Goal: Ask a question

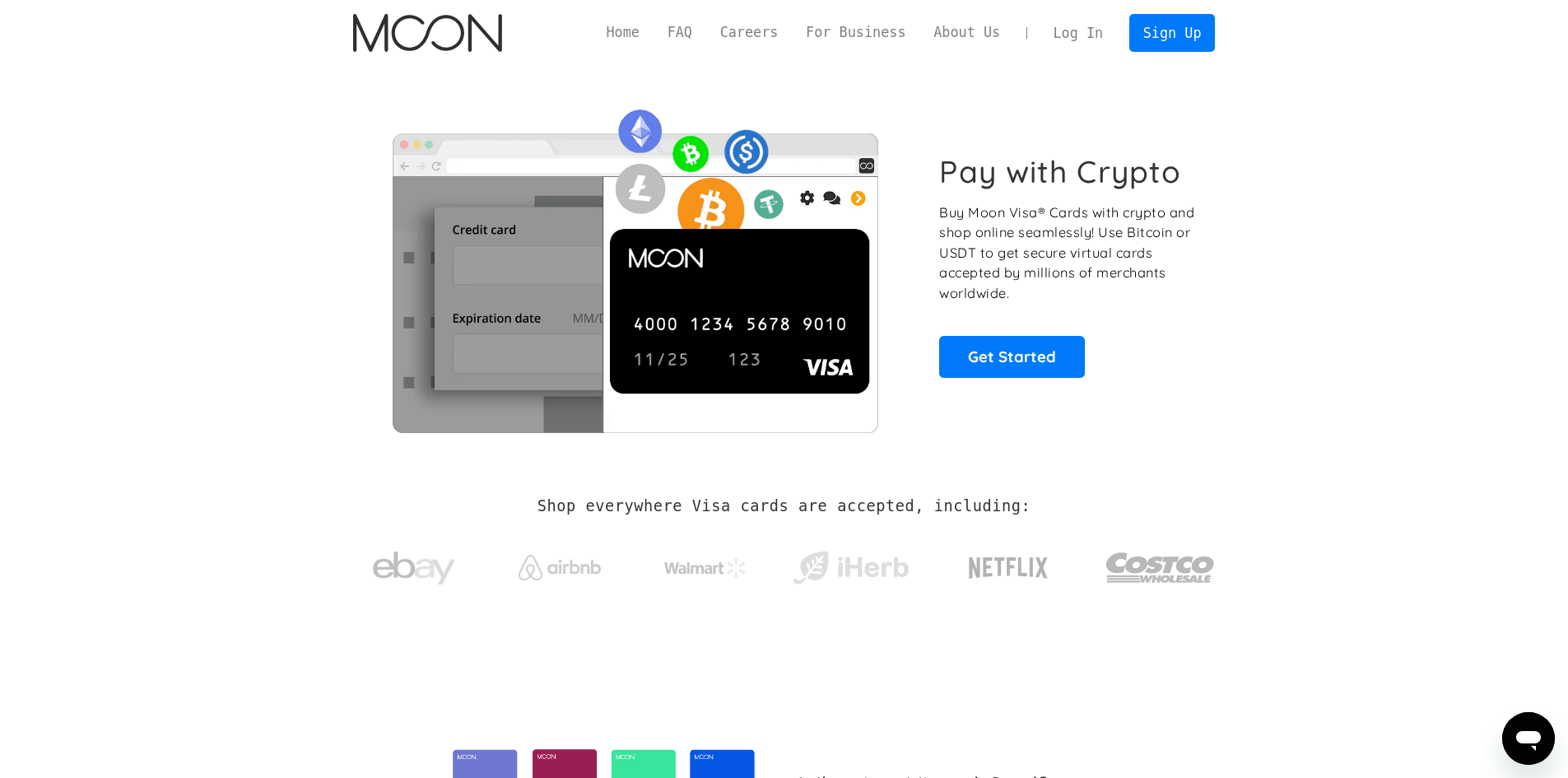
click at [1085, 50] on div "Log In Sign Up" at bounding box center [1128, 32] width 176 height 37
click at [1087, 42] on link "Log In" at bounding box center [1078, 33] width 77 height 36
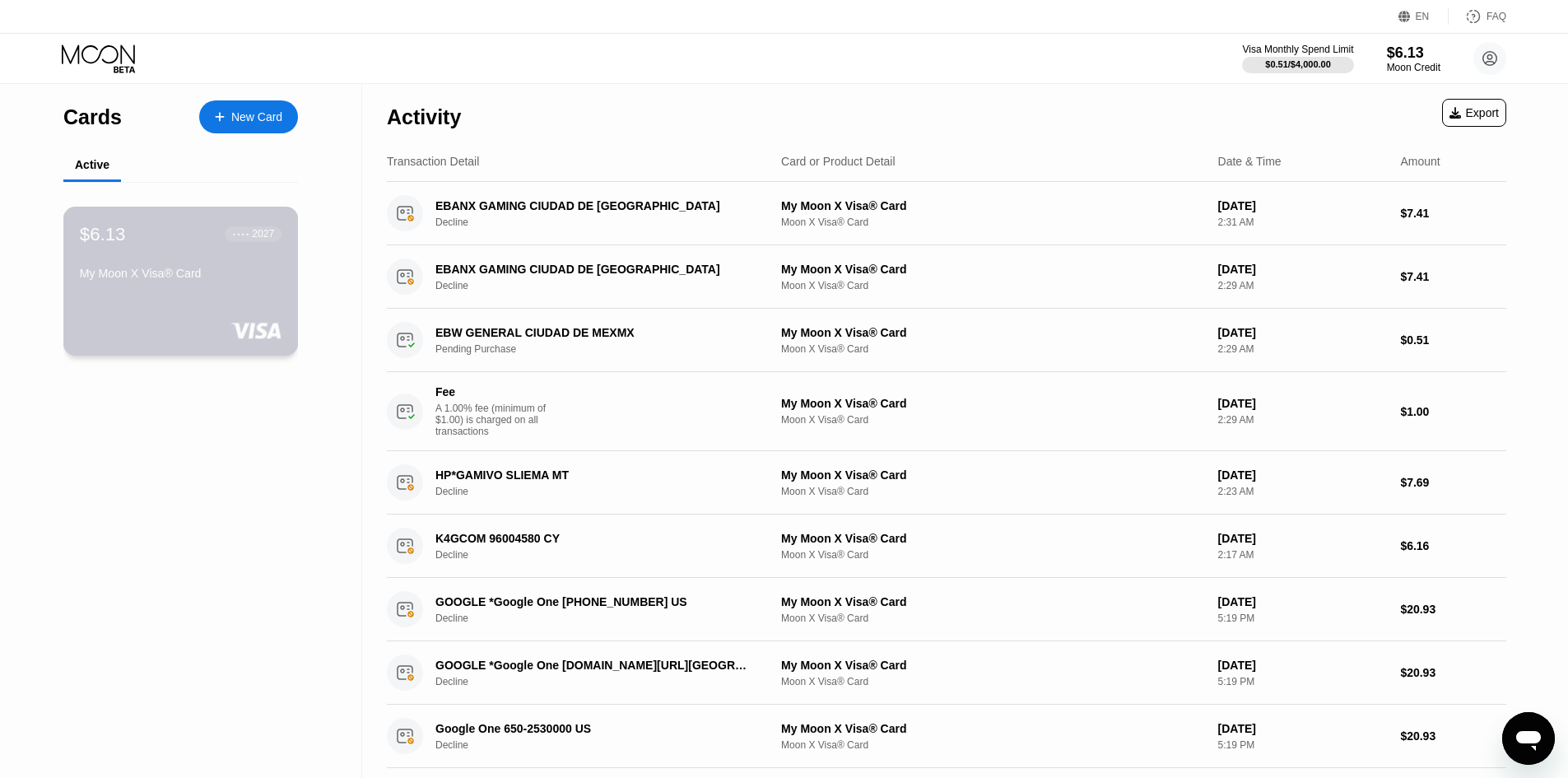
click at [233, 240] on div "● ● ● ● 2027" at bounding box center [253, 234] width 41 height 12
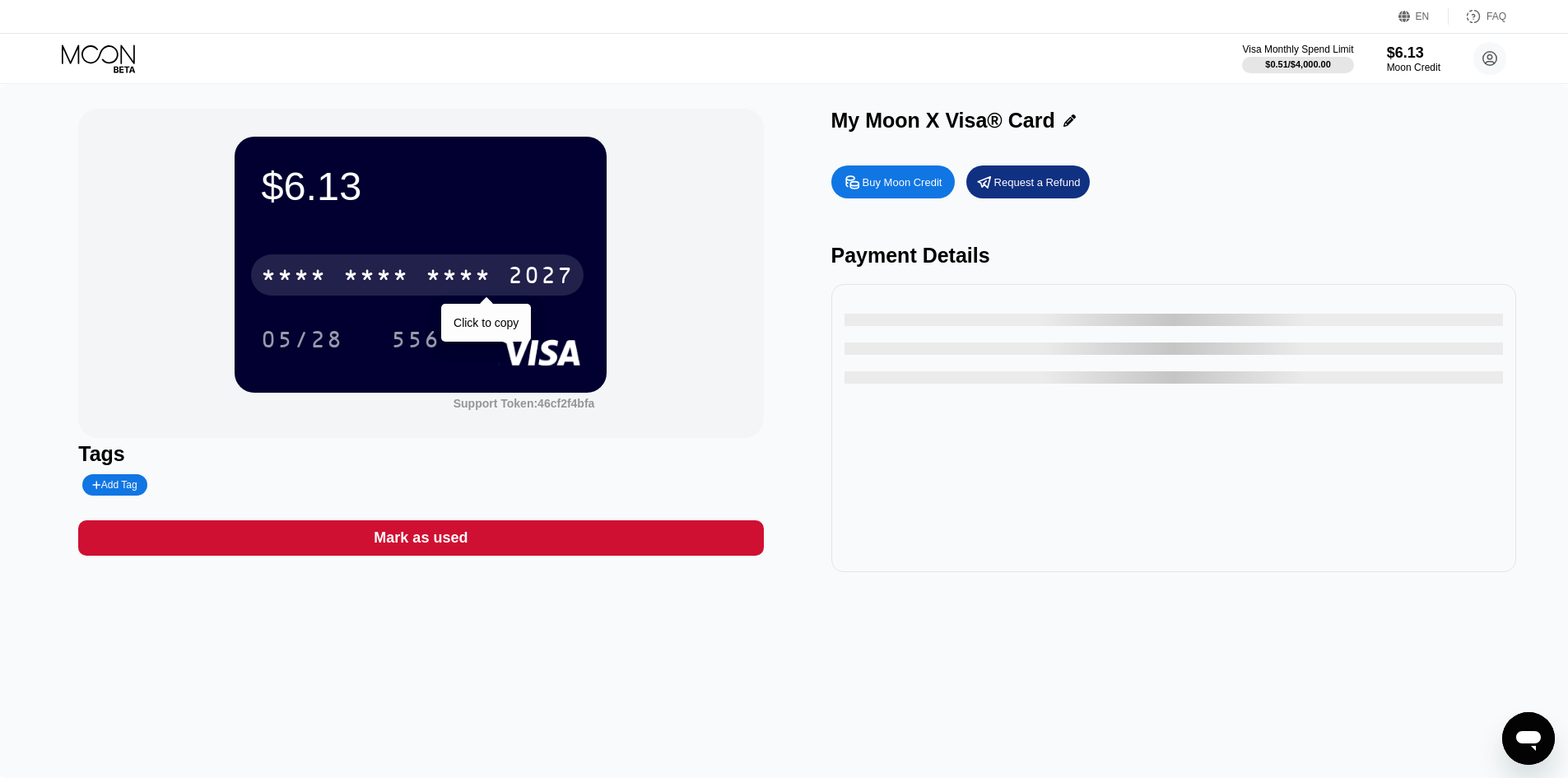
click at [384, 269] on div "* * * *" at bounding box center [377, 277] width 66 height 26
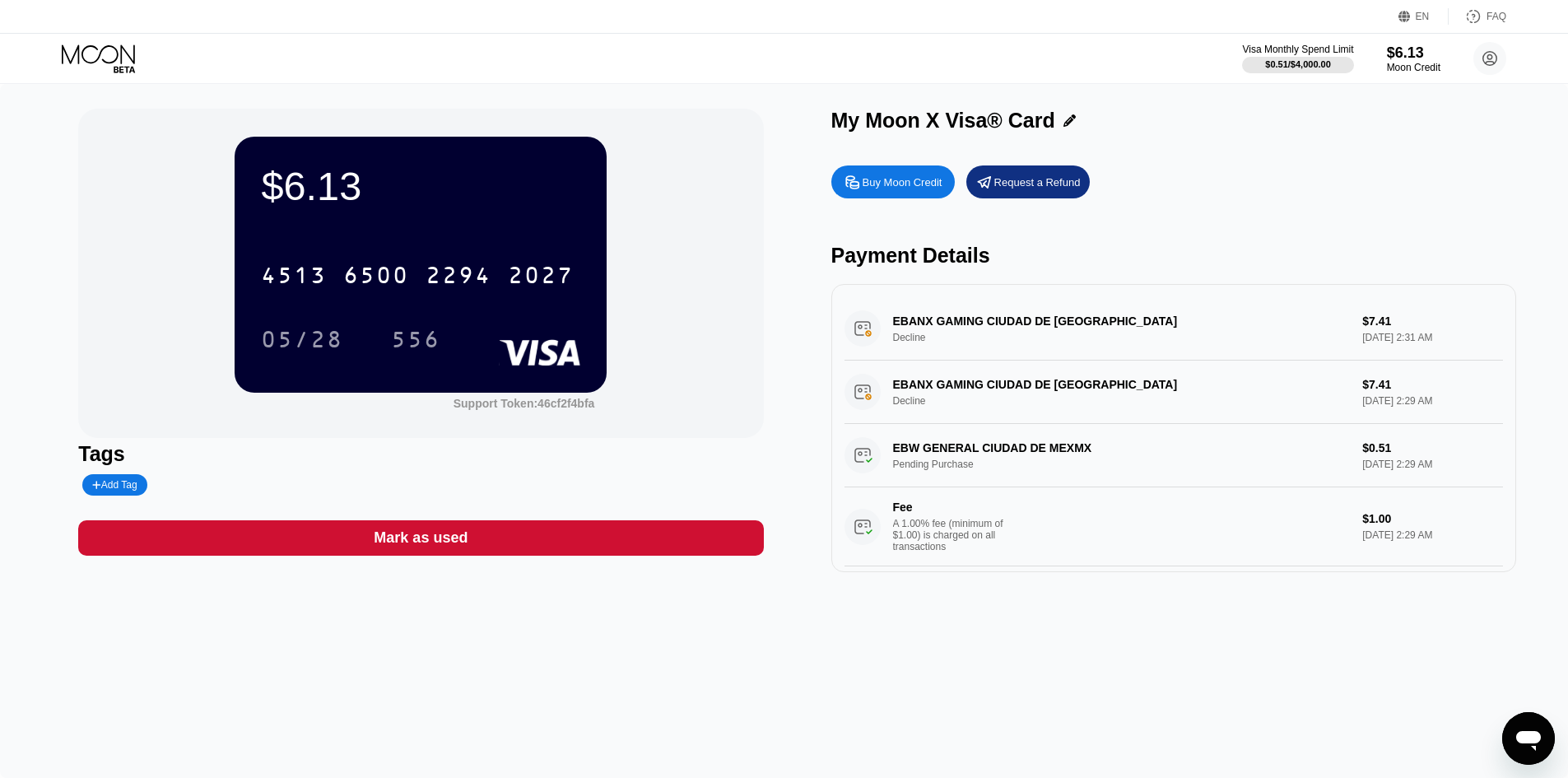
click at [233, 150] on div "$6.13 4513 6500 2294 2027 05/28 556 Support Token: 46cf2f4bfa" at bounding box center [420, 273] width 685 height 329
click at [317, 179] on div "$6.13" at bounding box center [421, 186] width 320 height 47
click at [318, 179] on div "$6.13" at bounding box center [421, 186] width 320 height 47
copy div "$6.13"
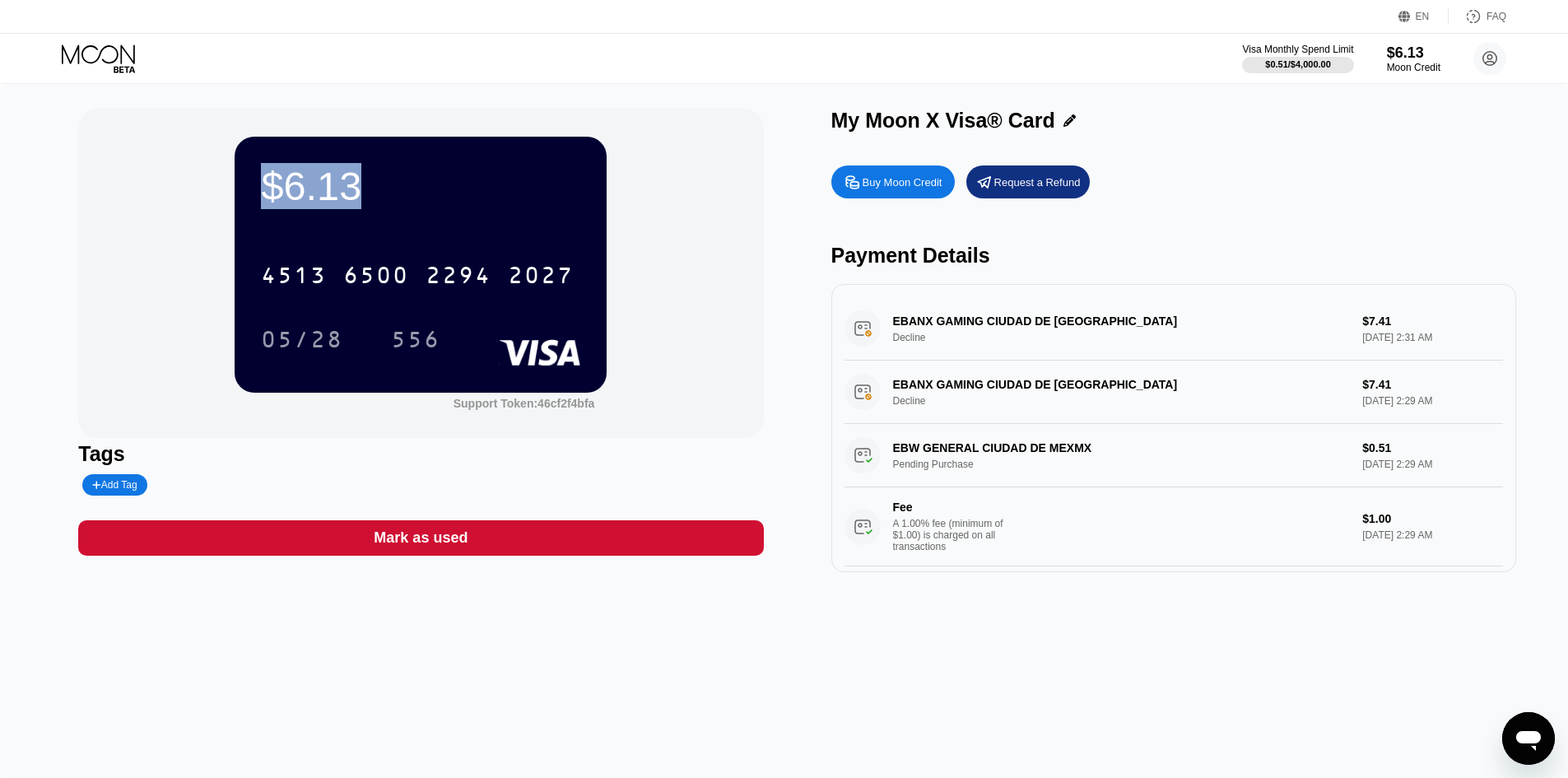
click at [340, 267] on div "4513 6500 2294 2027" at bounding box center [418, 275] width 333 height 41
click at [289, 337] on div "05/28" at bounding box center [303, 341] width 82 height 26
click at [429, 343] on div "556" at bounding box center [415, 341] width 49 height 26
click at [1281, 209] on div "Buy Moon Credit Request a Refund Payment Details EBANX GAMING CIUDAD DE MEXMX D…" at bounding box center [1173, 365] width 685 height 415
click at [137, 69] on icon at bounding box center [100, 59] width 77 height 29
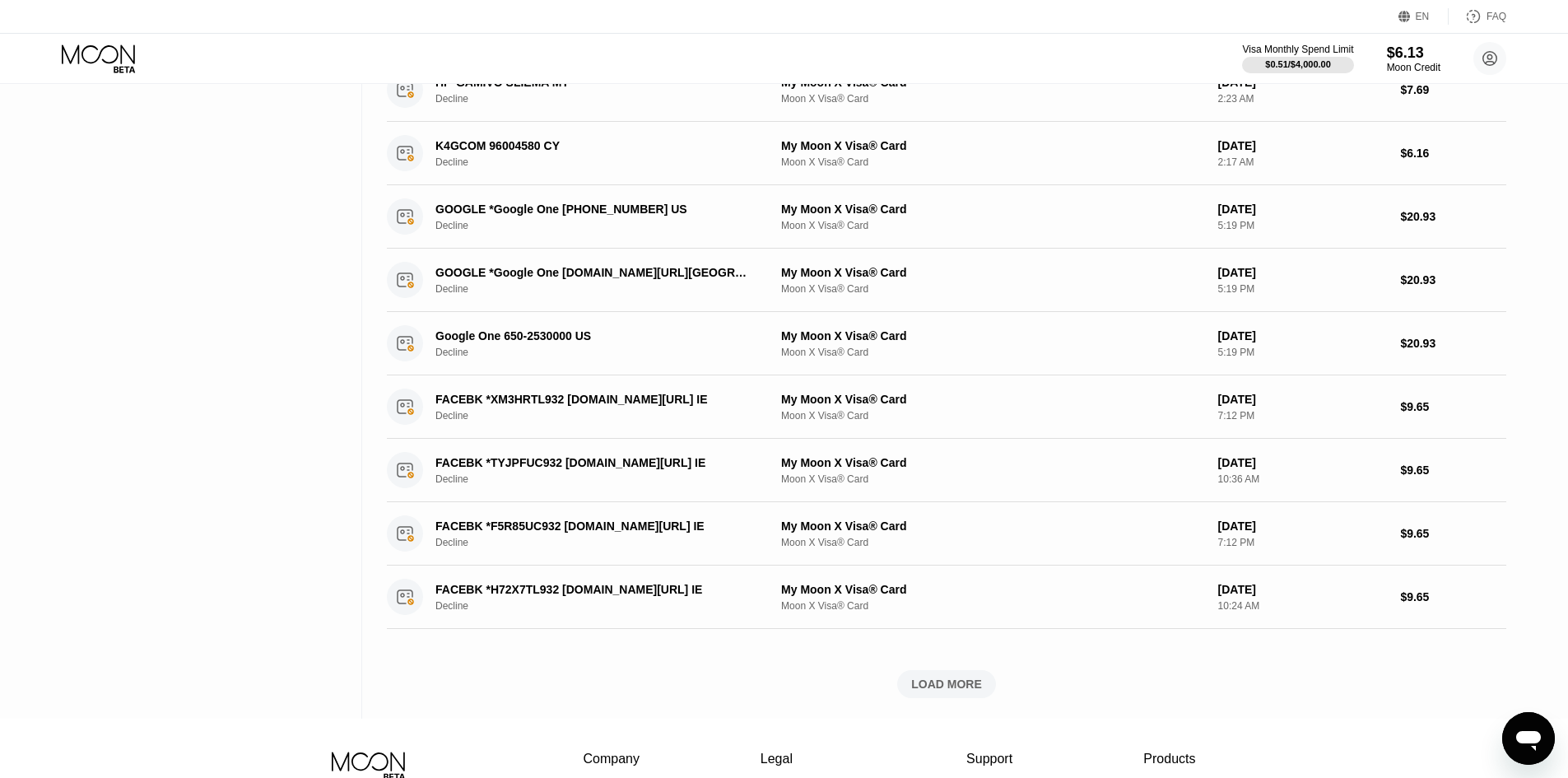
scroll to position [412, 0]
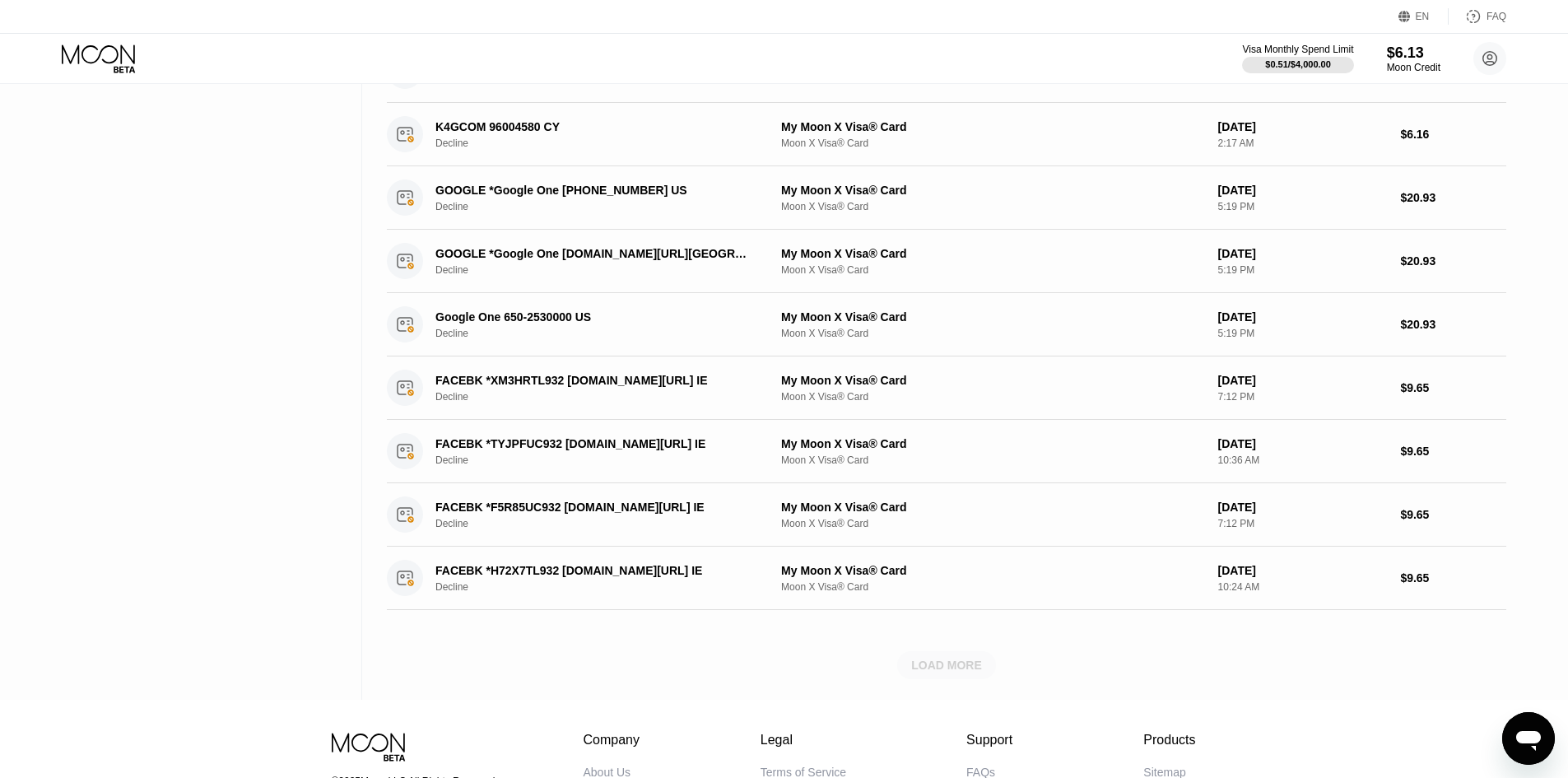
click at [965, 673] on div "LOAD MORE" at bounding box center [946, 665] width 71 height 15
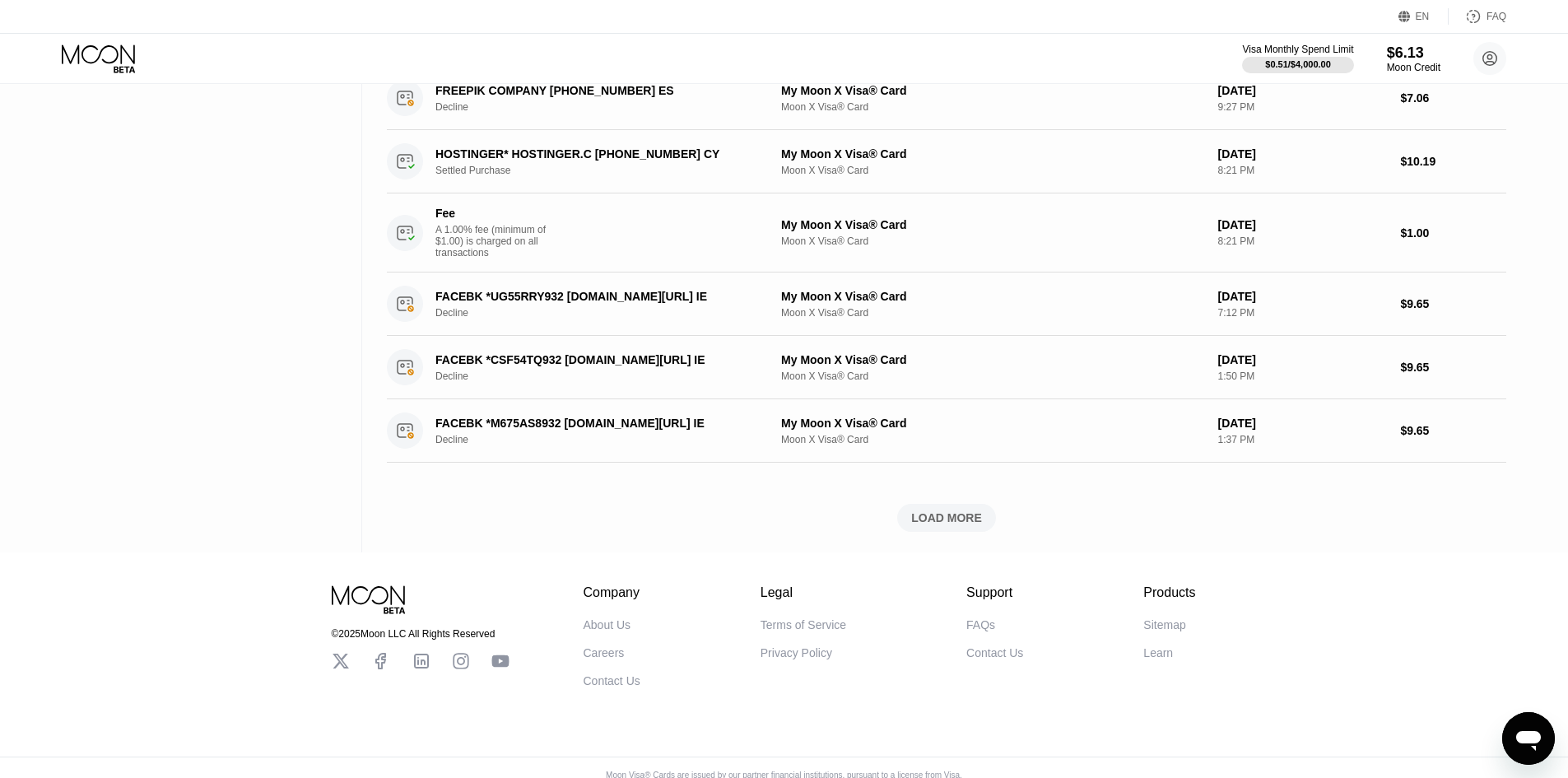
scroll to position [1400, 0]
drag, startPoint x: 1064, startPoint y: 540, endPoint x: 1007, endPoint y: 534, distance: 57.3
click at [1059, 531] on div "LOAD MORE" at bounding box center [946, 517] width 1120 height 28
click at [995, 531] on div "LOADING..." at bounding box center [946, 517] width 1120 height 28
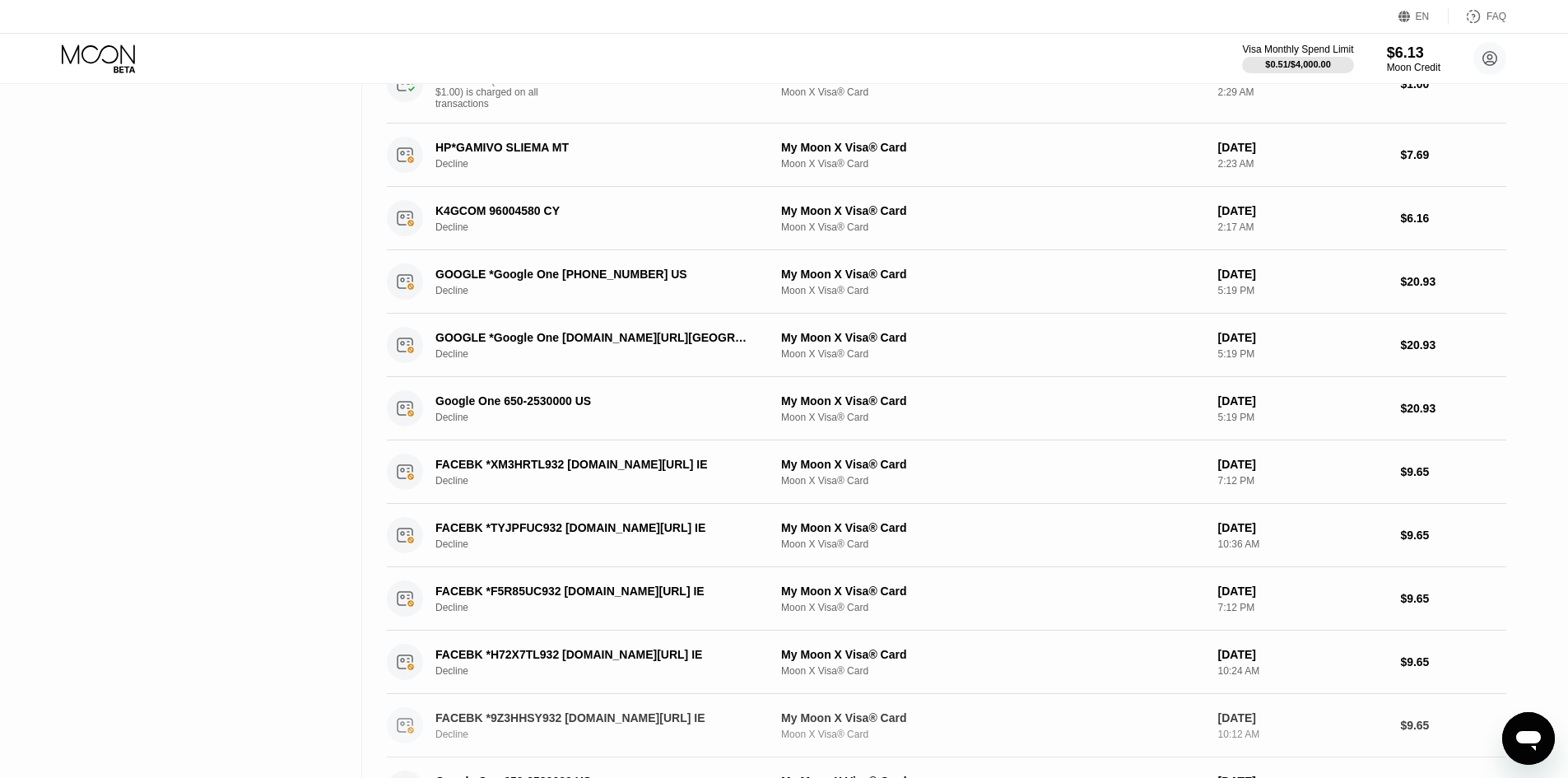
scroll to position [0, 0]
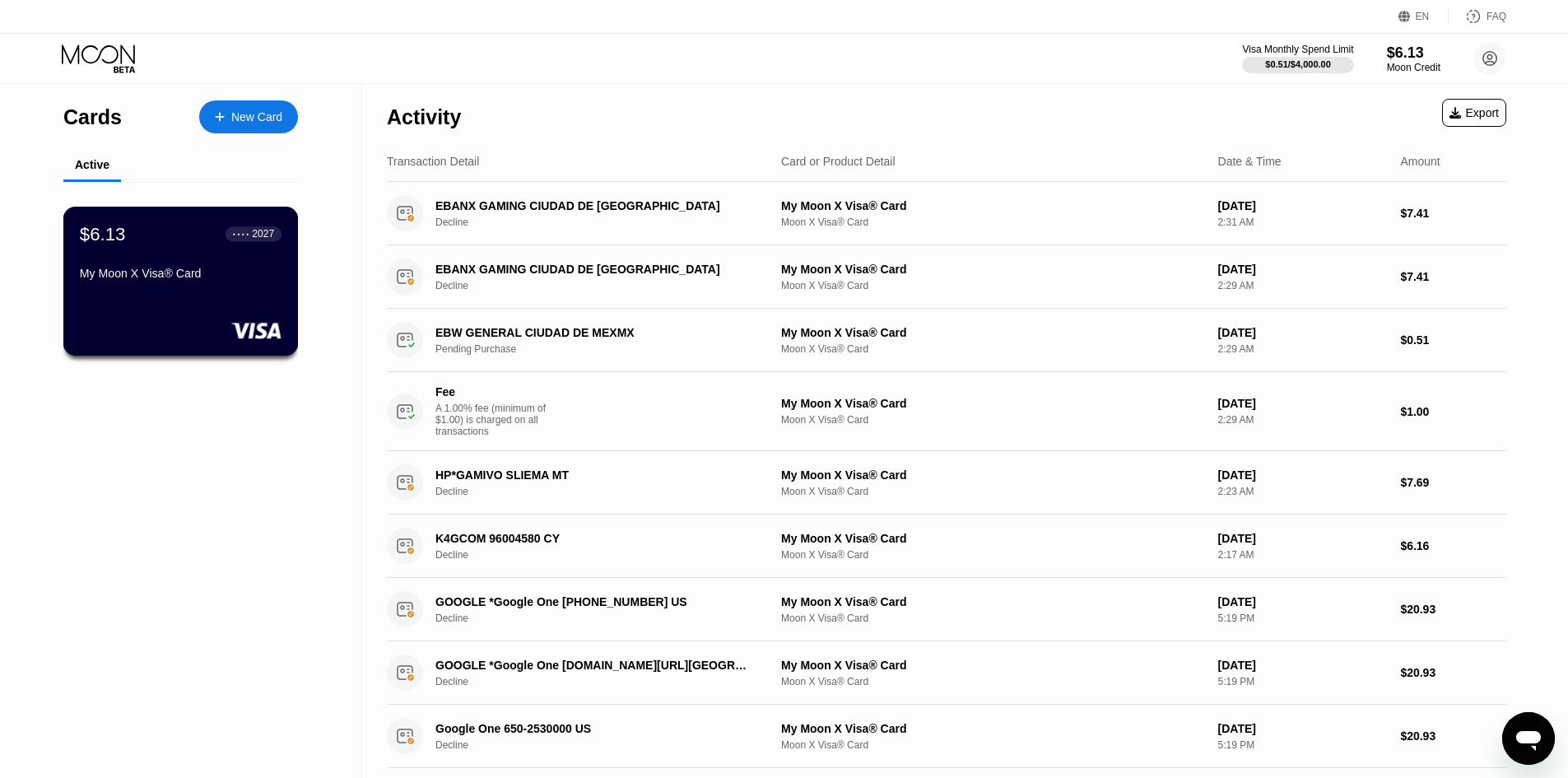
click at [243, 262] on div "$6.13 ● ● ● ● 2027 My Moon X Visa® Card" at bounding box center [180, 254] width 201 height 64
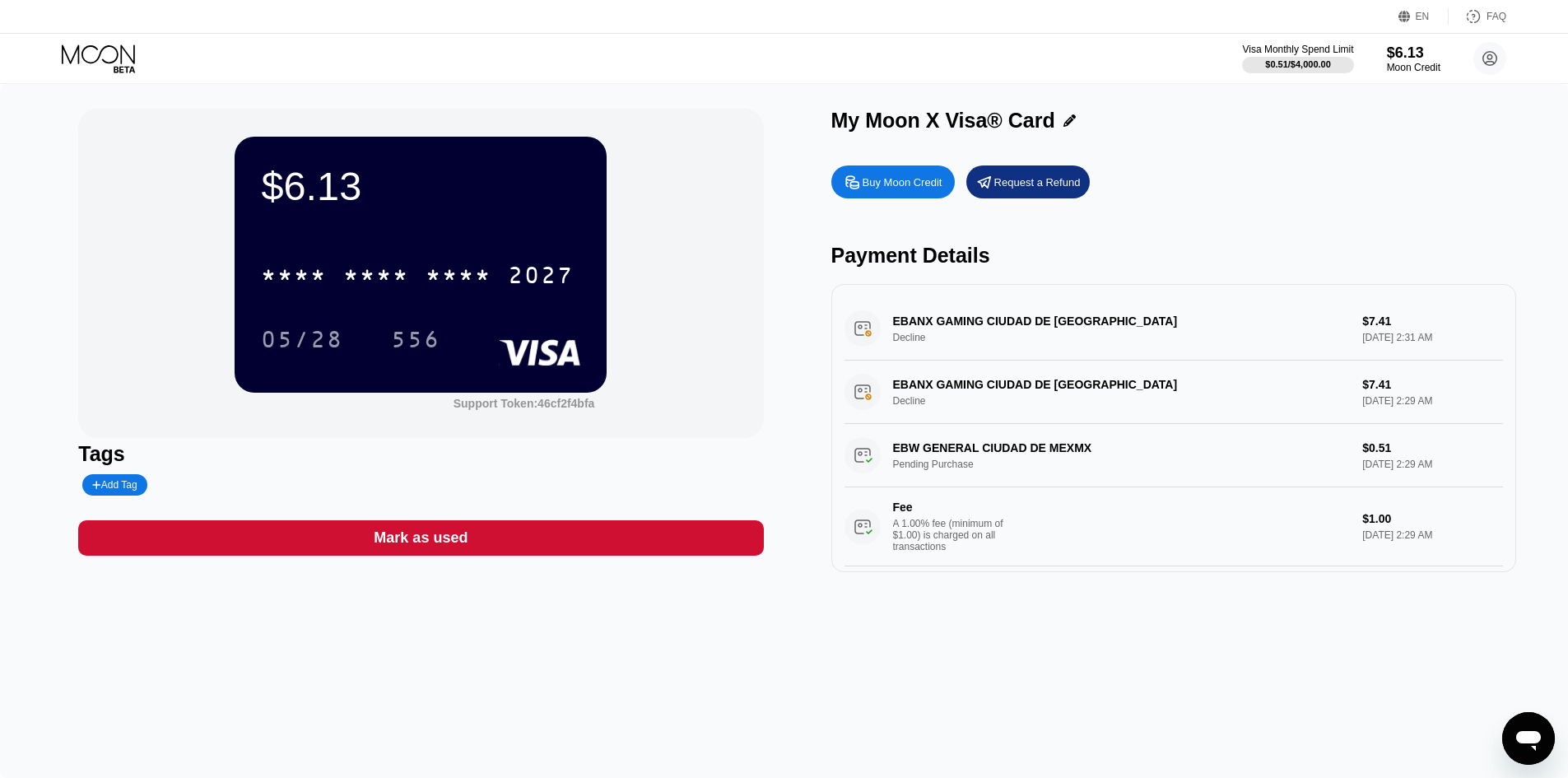
click at [1520, 740] on icon "Open messaging window" at bounding box center [1529, 741] width 25 height 20
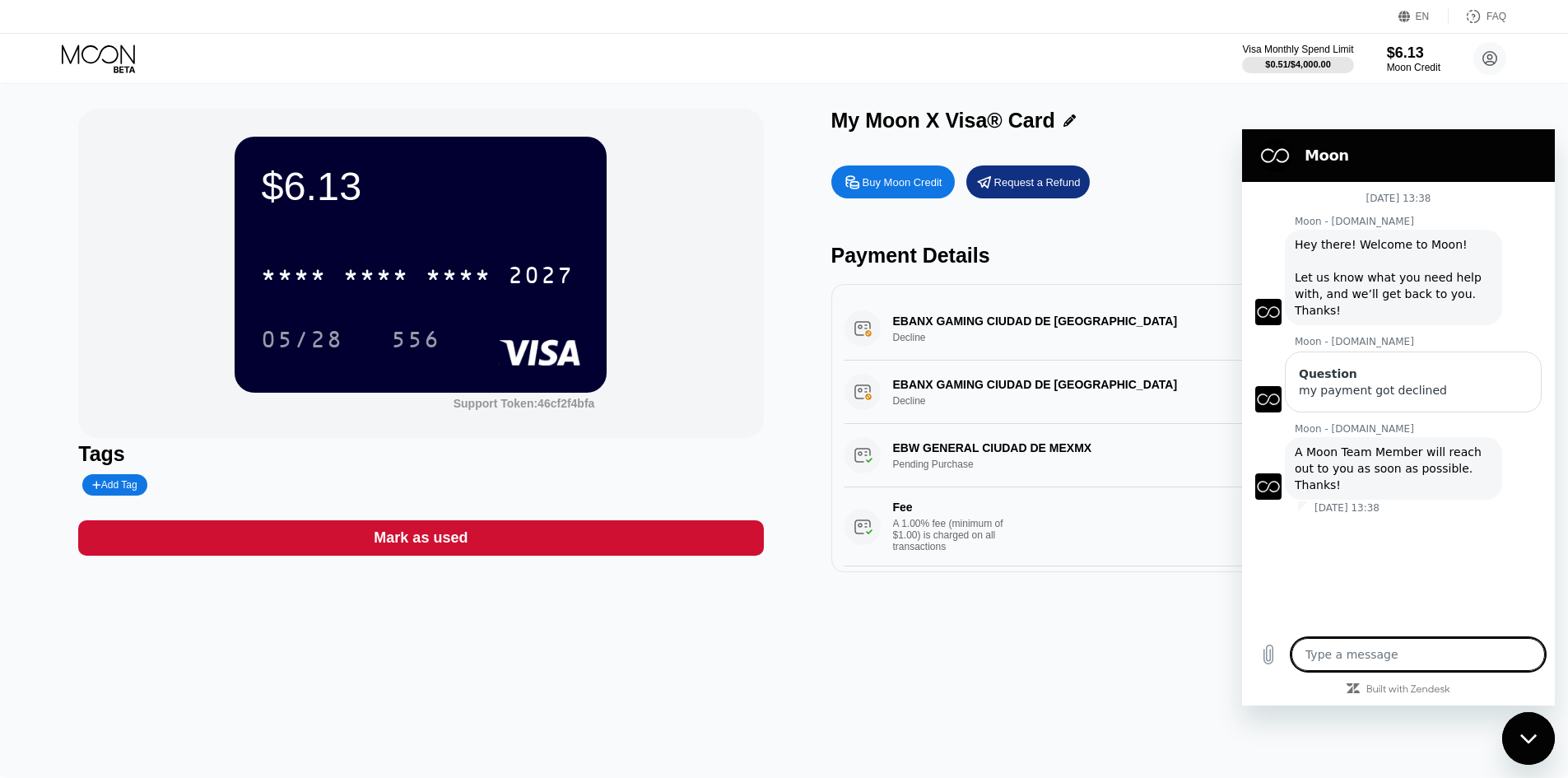
click at [1388, 638] on div "Type a message x" at bounding box center [1399, 654] width 313 height 53
click at [1387, 643] on textarea at bounding box center [1418, 654] width 253 height 33
type textarea "t"
type textarea "x"
type textarea "th"
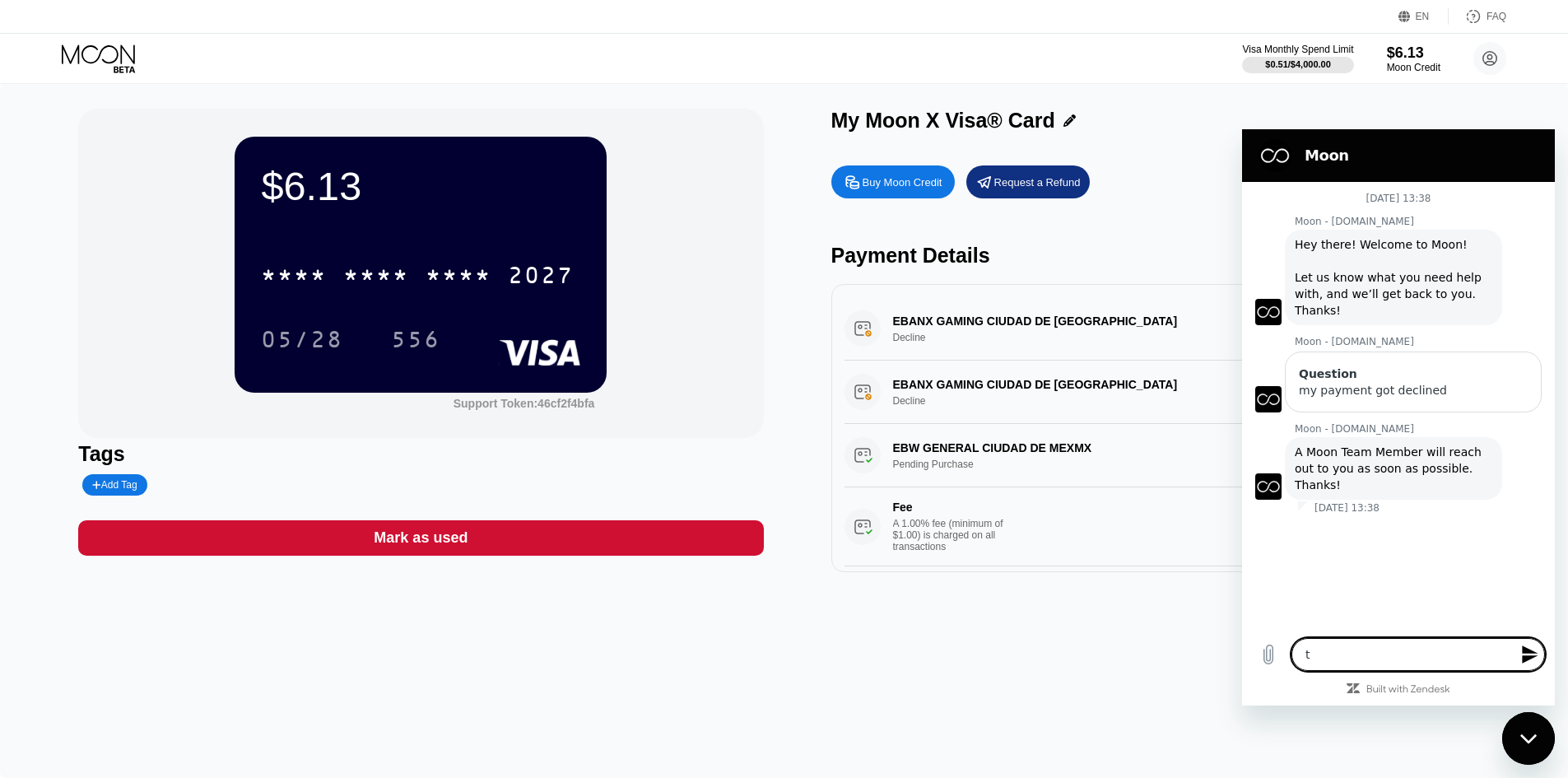
type textarea "x"
type textarea "the"
type textarea "x"
type textarea "the"
type textarea "x"
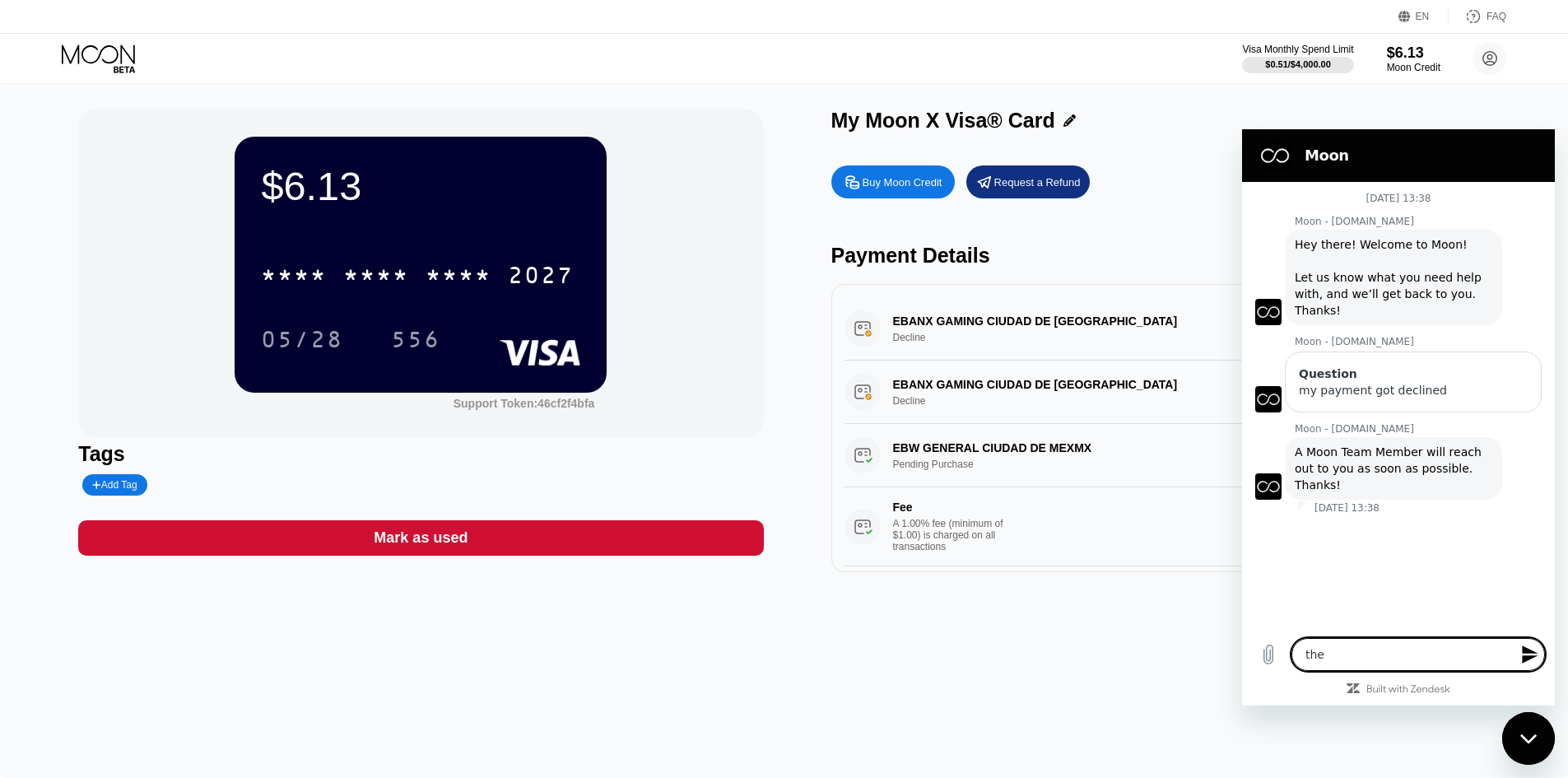
type textarea "the c"
type textarea "x"
type textarea "the ca"
type textarea "x"
type textarea "the car"
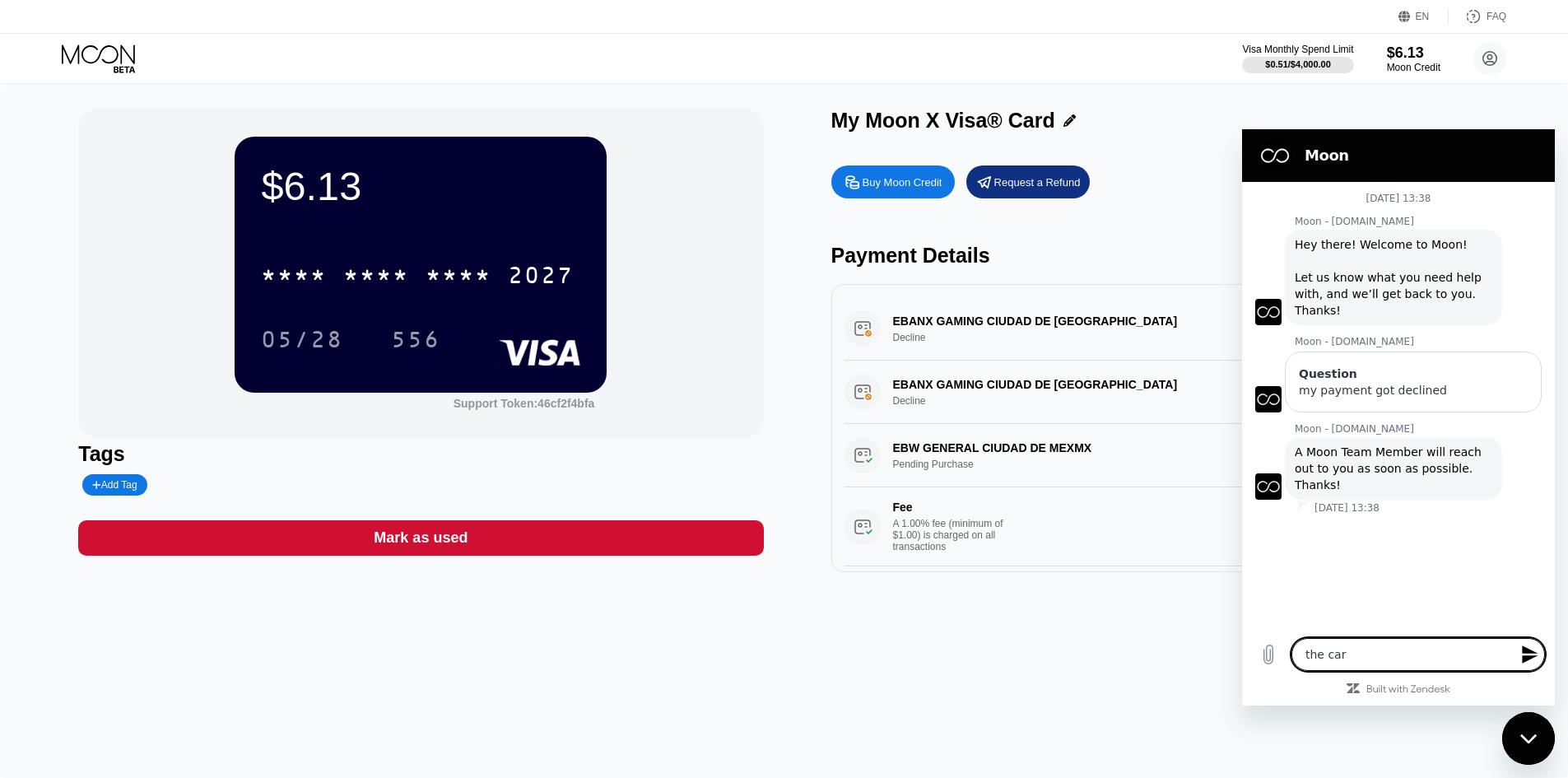
type textarea "x"
type textarea "the card"
type textarea "x"
type textarea "the card"
type textarea "x"
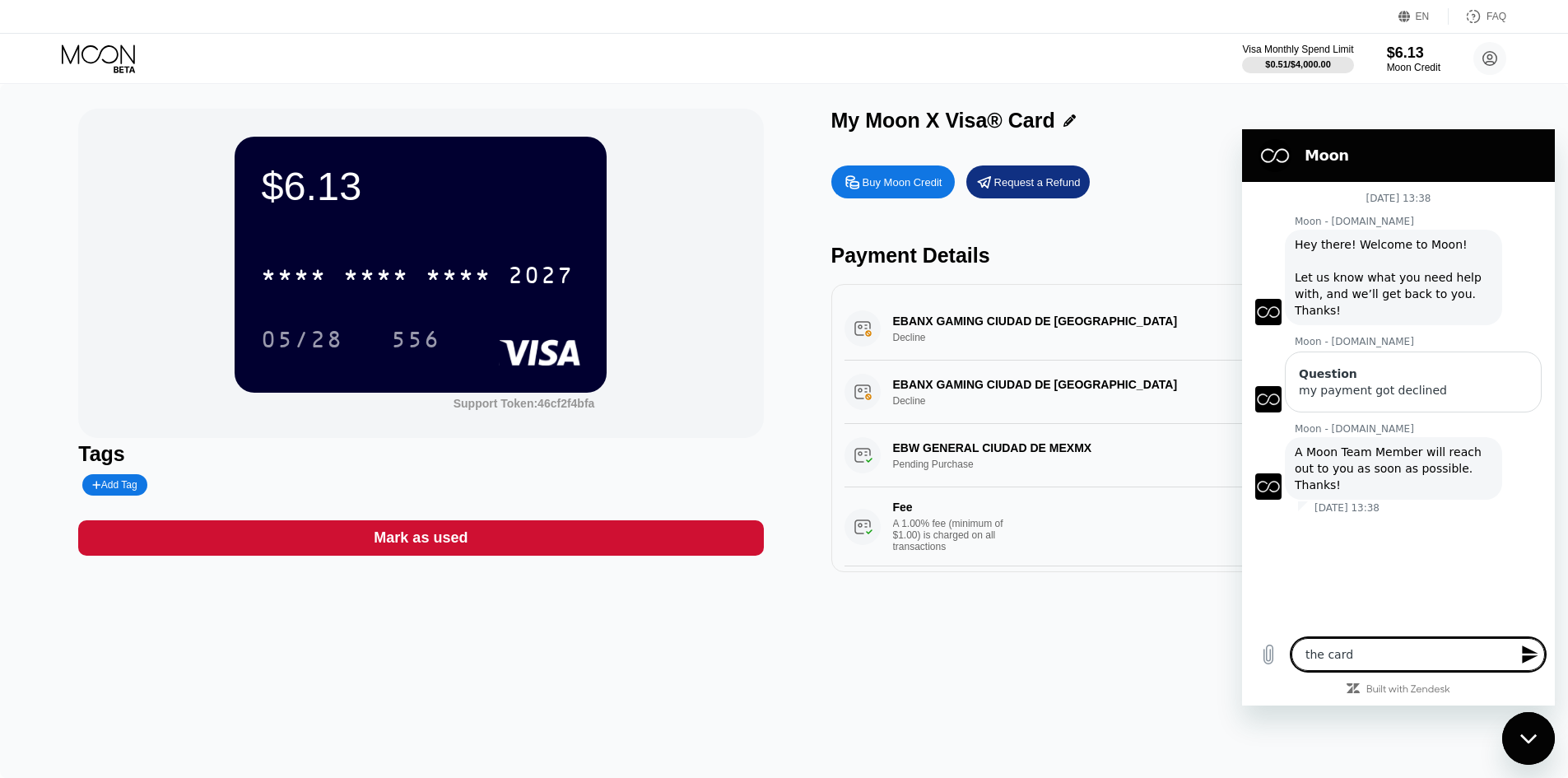
type textarea "the card i"
type textarea "x"
type textarea "the card is"
type textarea "x"
type textarea "the card i"
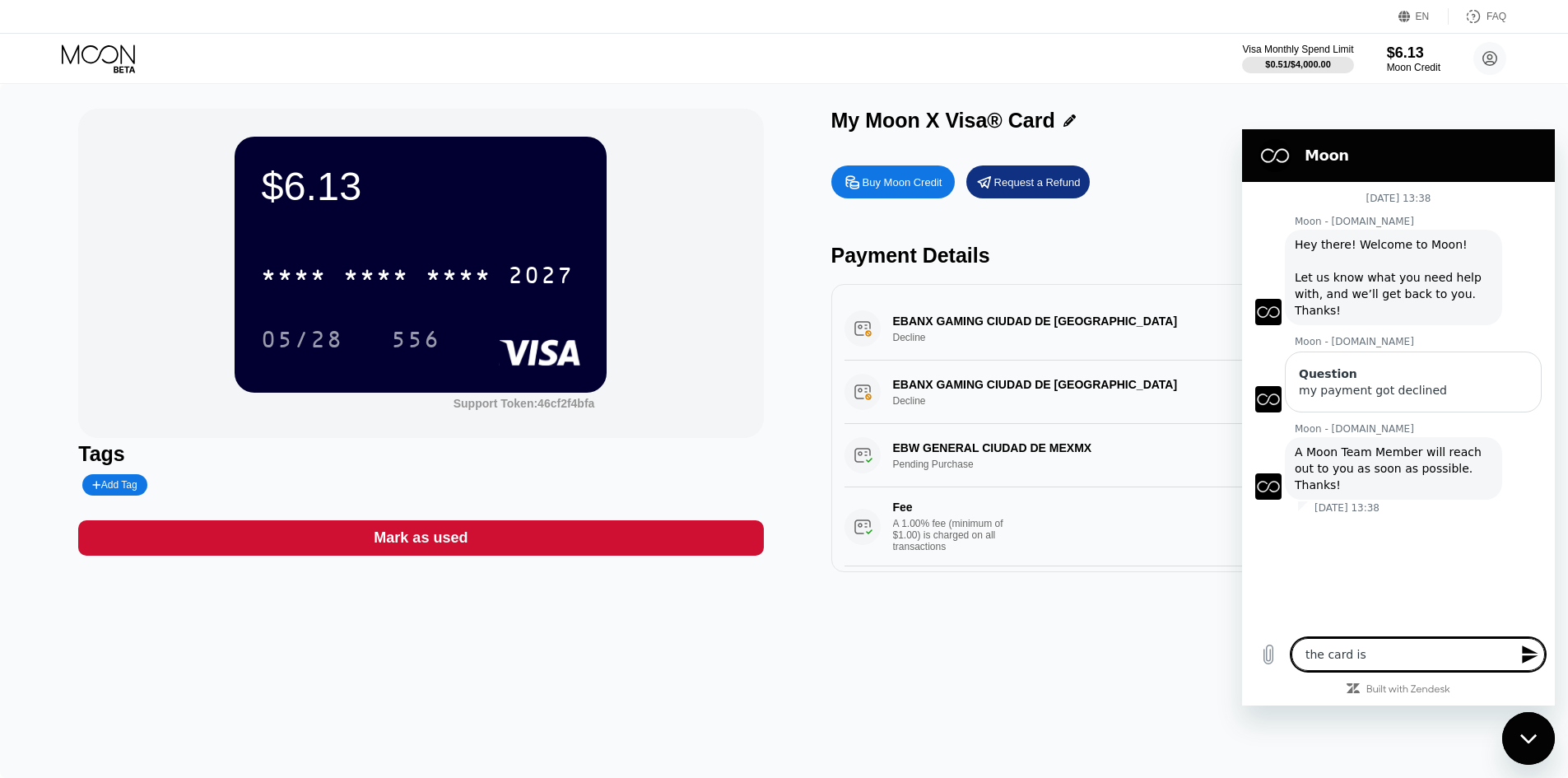
type textarea "x"
type textarea "the card it"
type textarea "x"
type textarea "the card its"
type textarea "x"
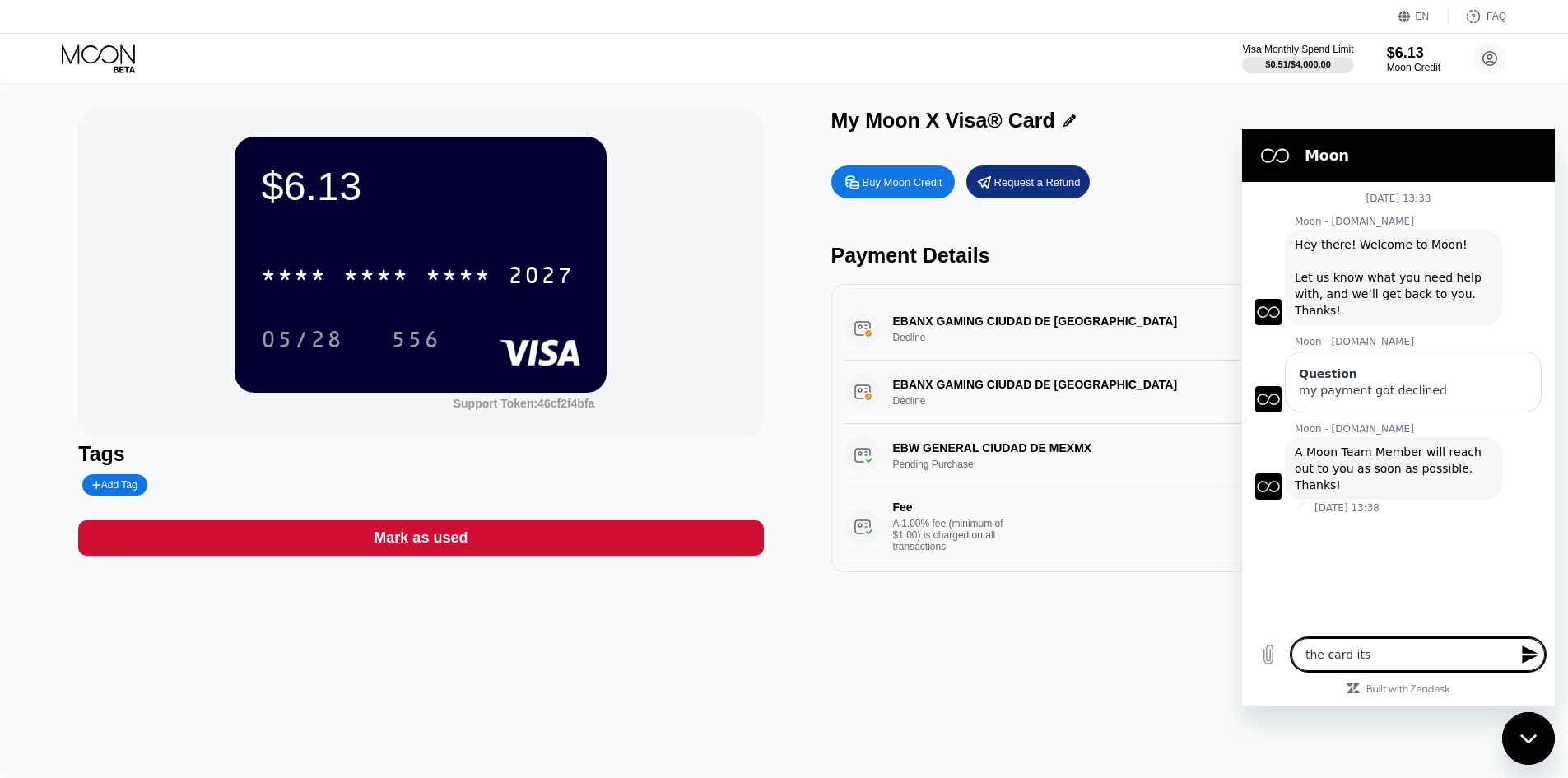
type textarea "the card its"
type textarea "x"
type textarea "the card its d"
type textarea "x"
type textarea "the card its de"
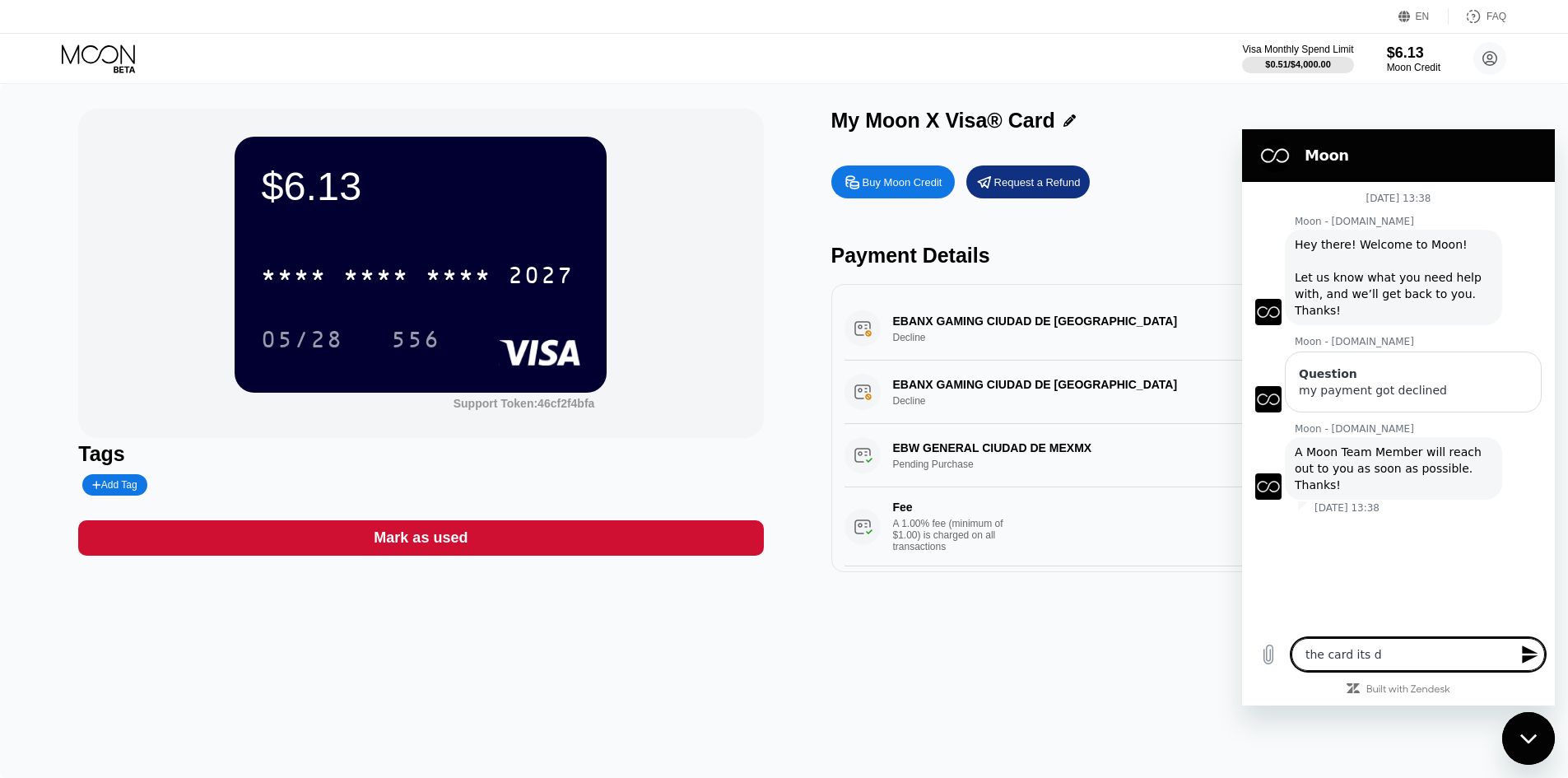
type textarea "x"
type textarea "the card its dec"
type textarea "x"
type textarea "the card its decl"
type textarea "x"
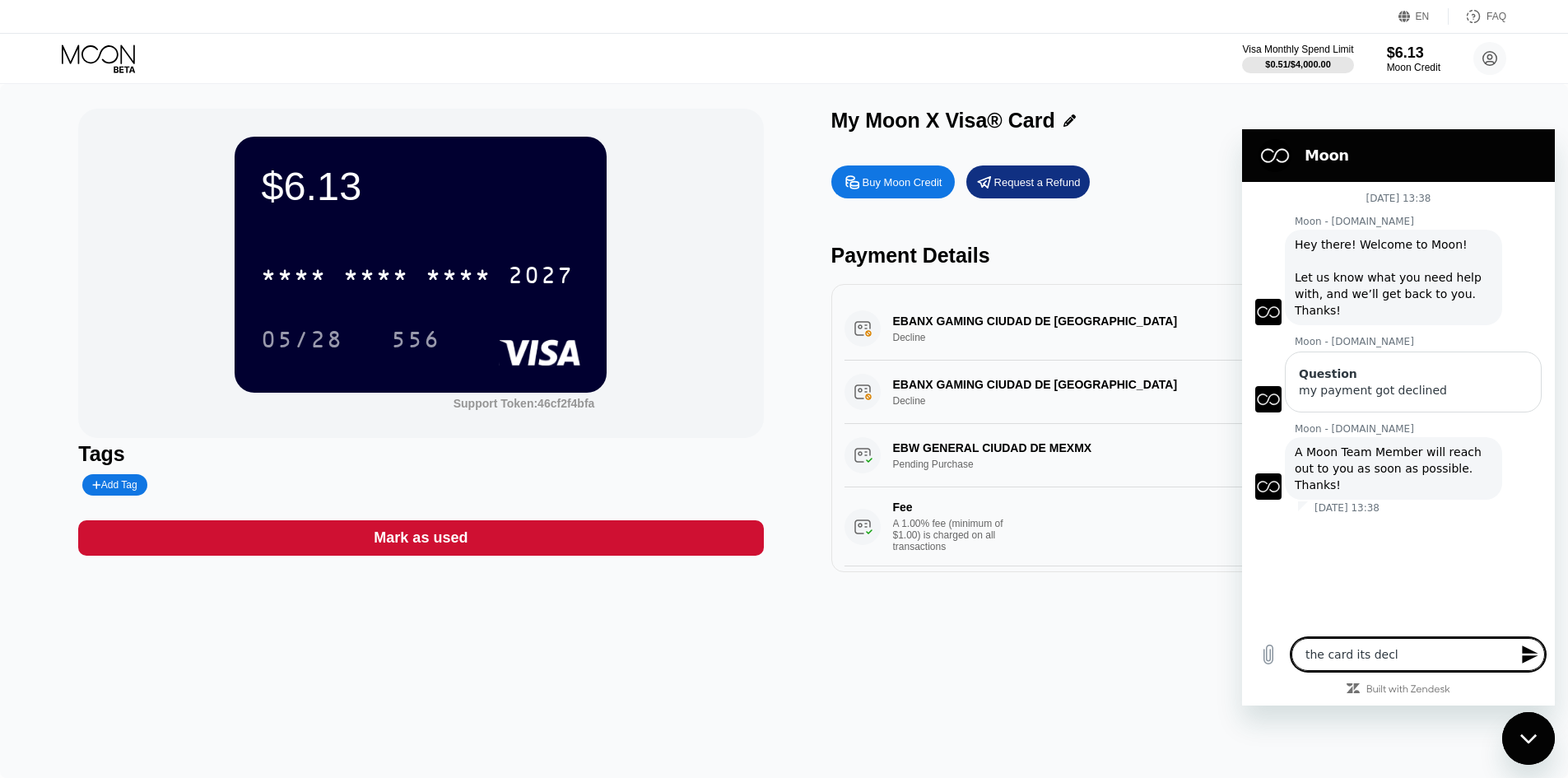
type textarea "the card its decli"
type textarea "x"
type textarea "the card its declid"
type textarea "x"
type textarea "the card its decli"
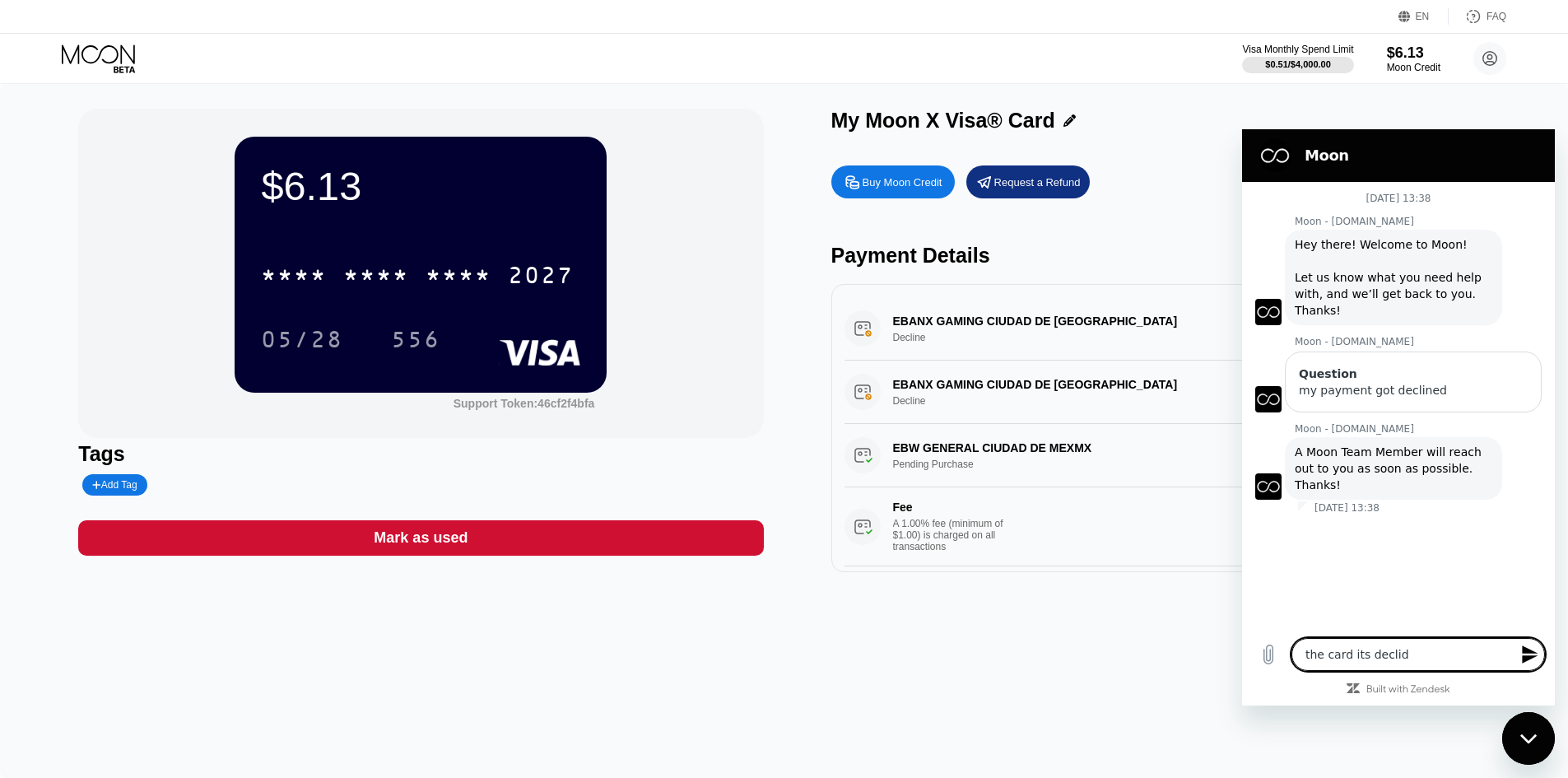
type textarea "x"
type textarea "the card its declin"
type textarea "x"
type textarea "the card its declini"
type textarea "x"
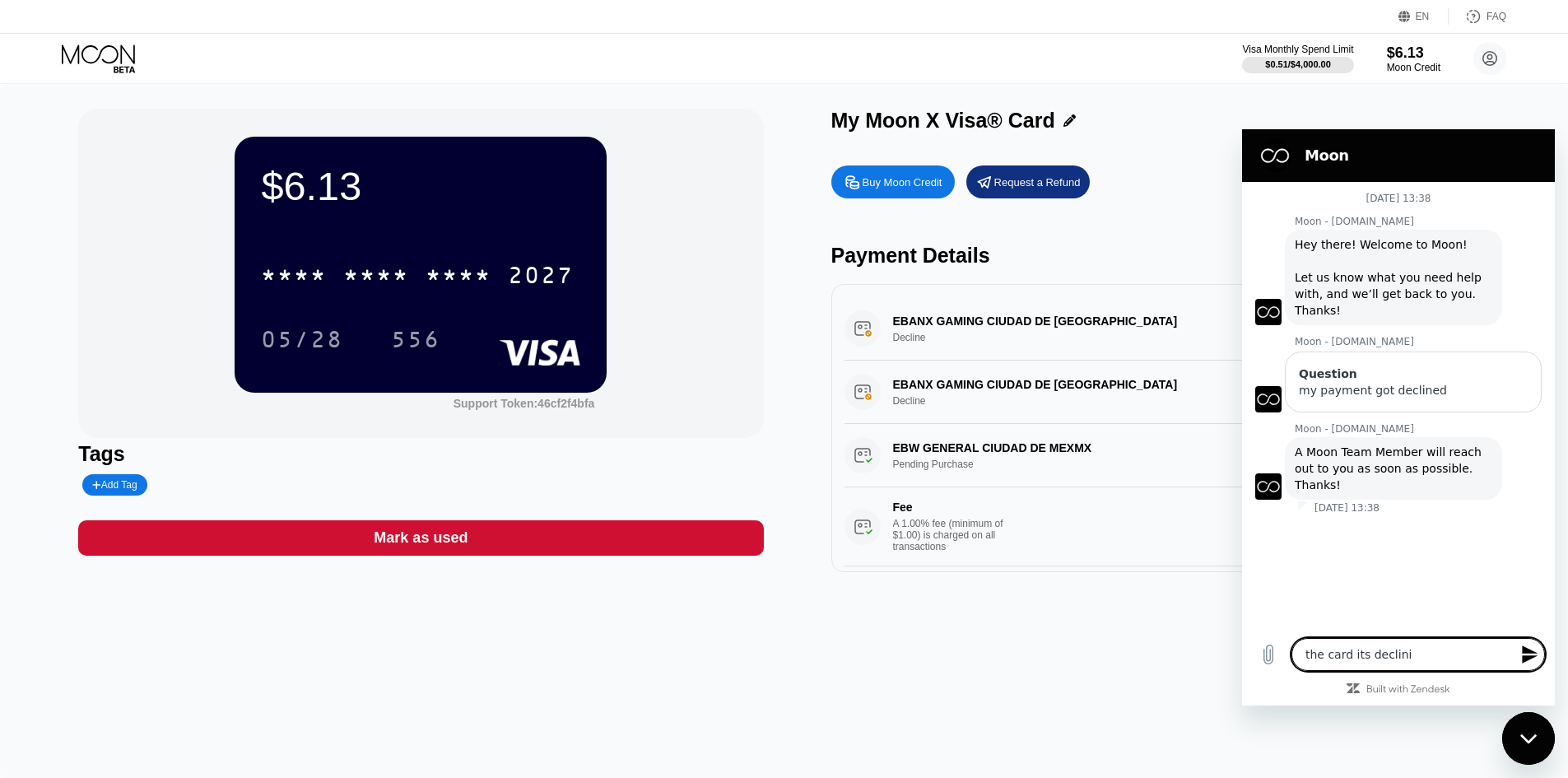
type textarea "the card its declinig"
type textarea "x"
type textarea "the card its declinign"
type textarea "x"
type textarea "the card its declinig"
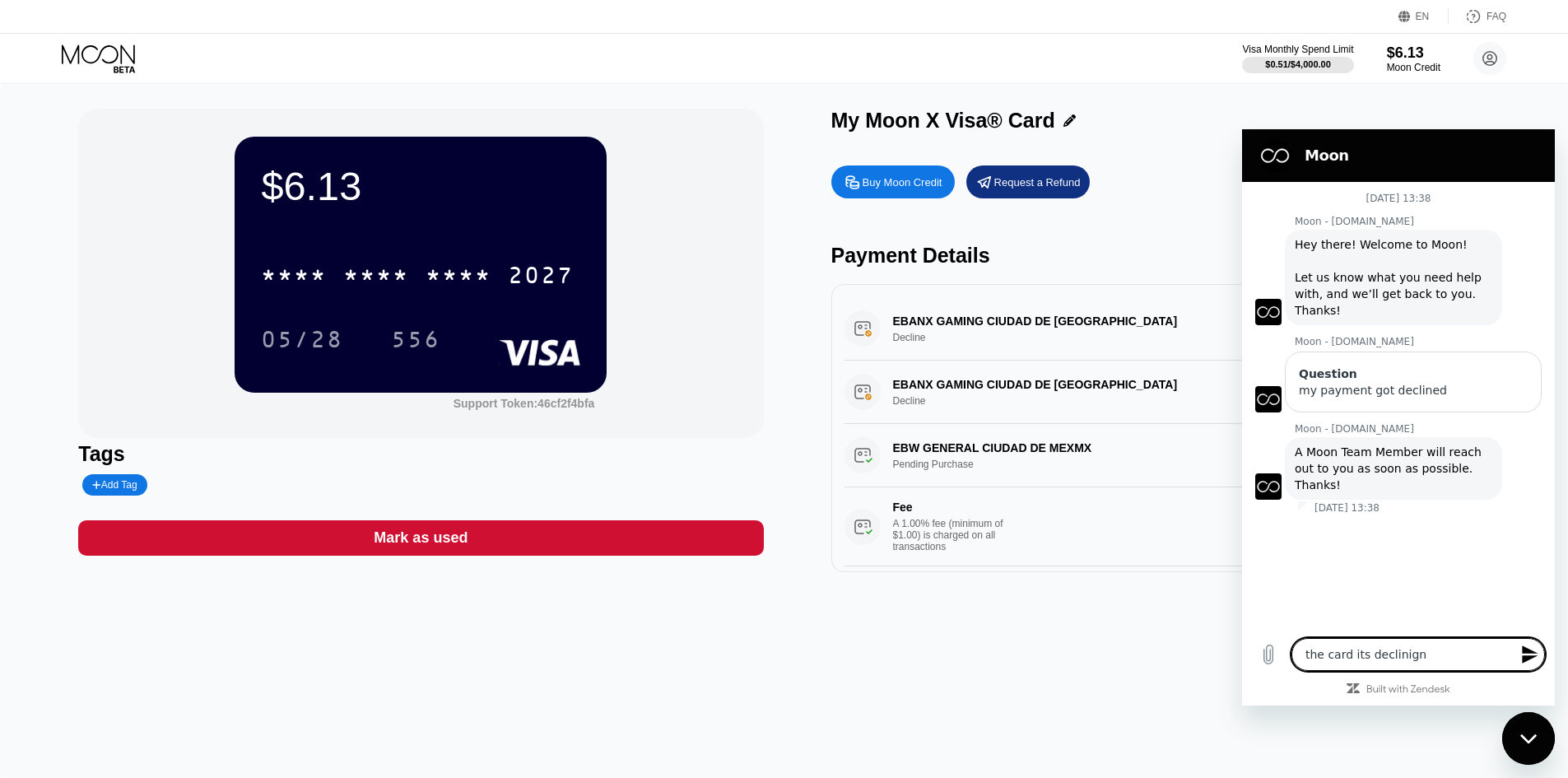
type textarea "x"
type textarea "the card its declini"
type textarea "x"
type textarea "the card its declinin"
type textarea "x"
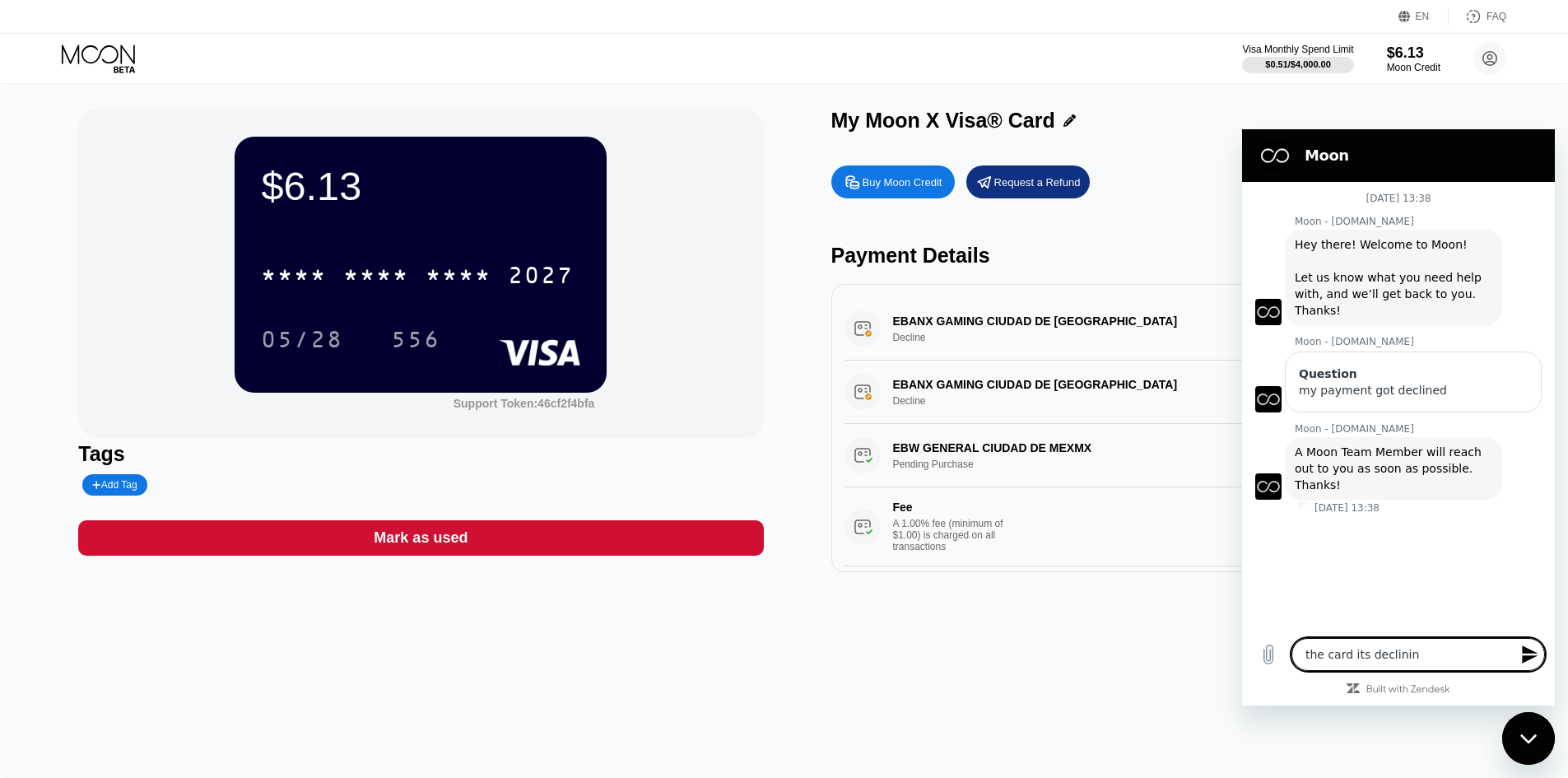
type textarea "the card its declining"
type textarea "x"
type textarea "the card its declining"
type textarea "x"
type textarea "the card its declining e"
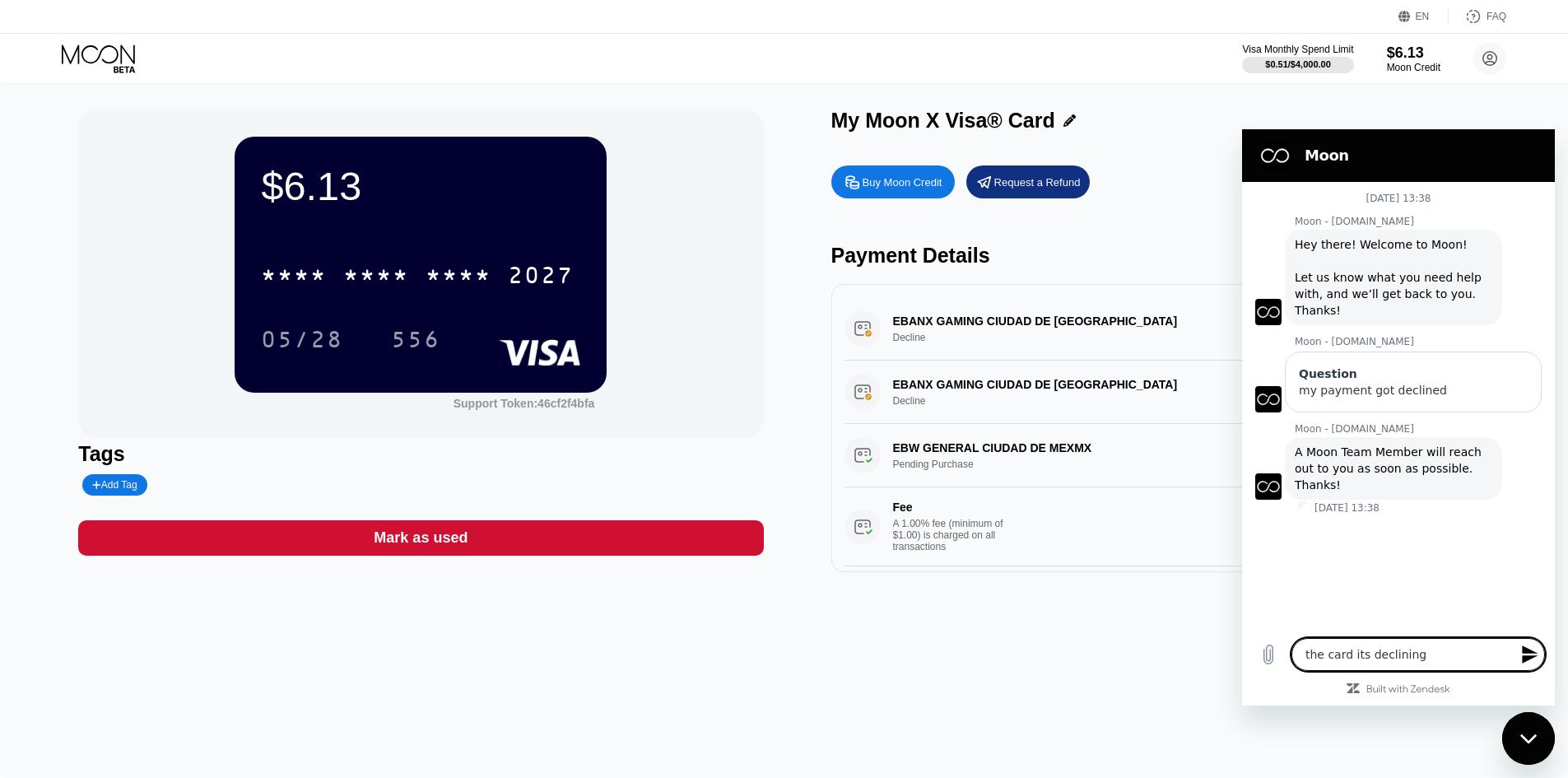
type textarea "x"
type textarea "the card its declining ev"
type textarea "x"
type textarea "the card its declining eve"
type textarea "x"
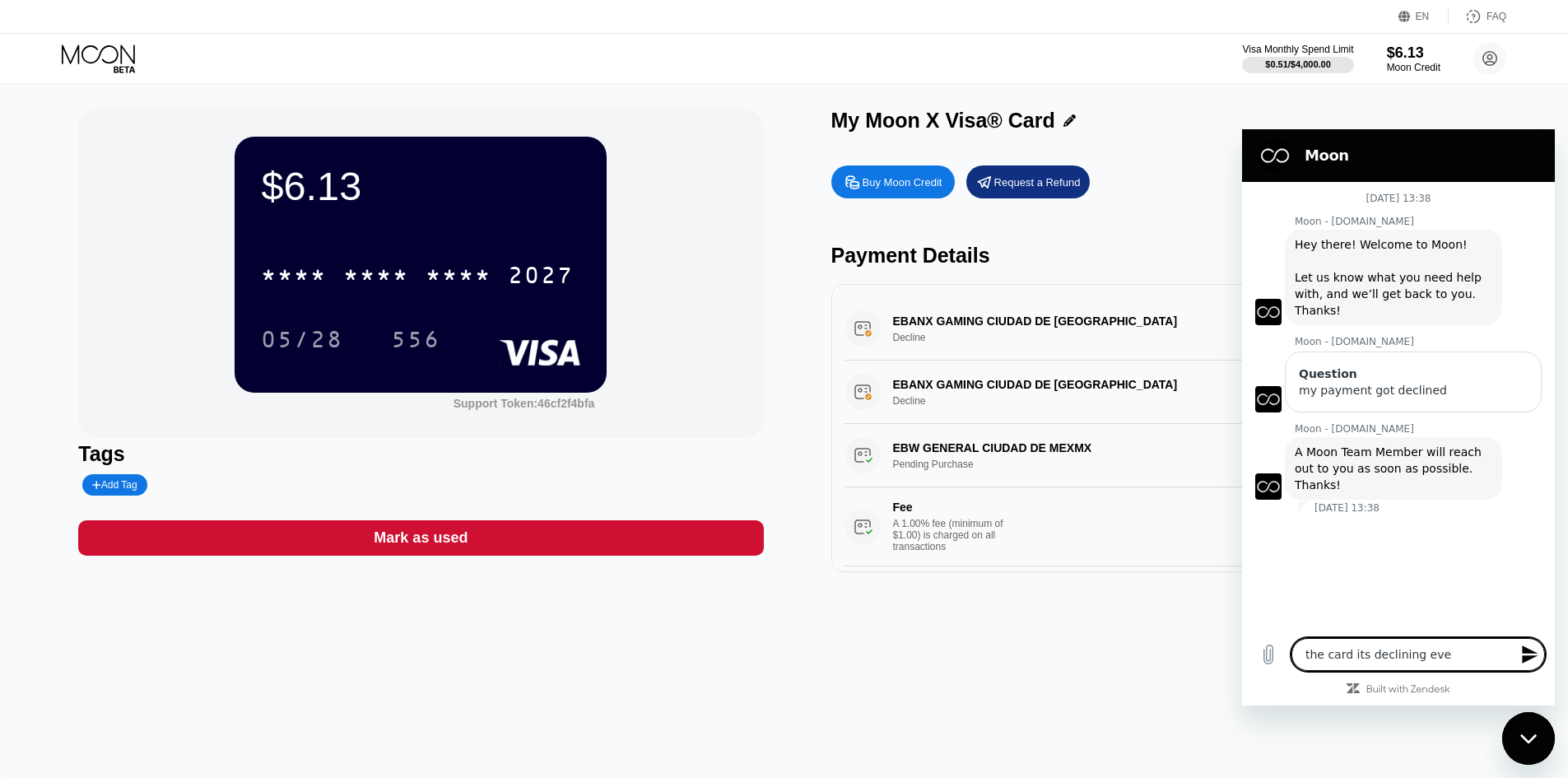
type textarea "the card its declining ever"
type textarea "x"
type textarea "the card its declining every"
type textarea "x"
type textarea "the card its declining everyt"
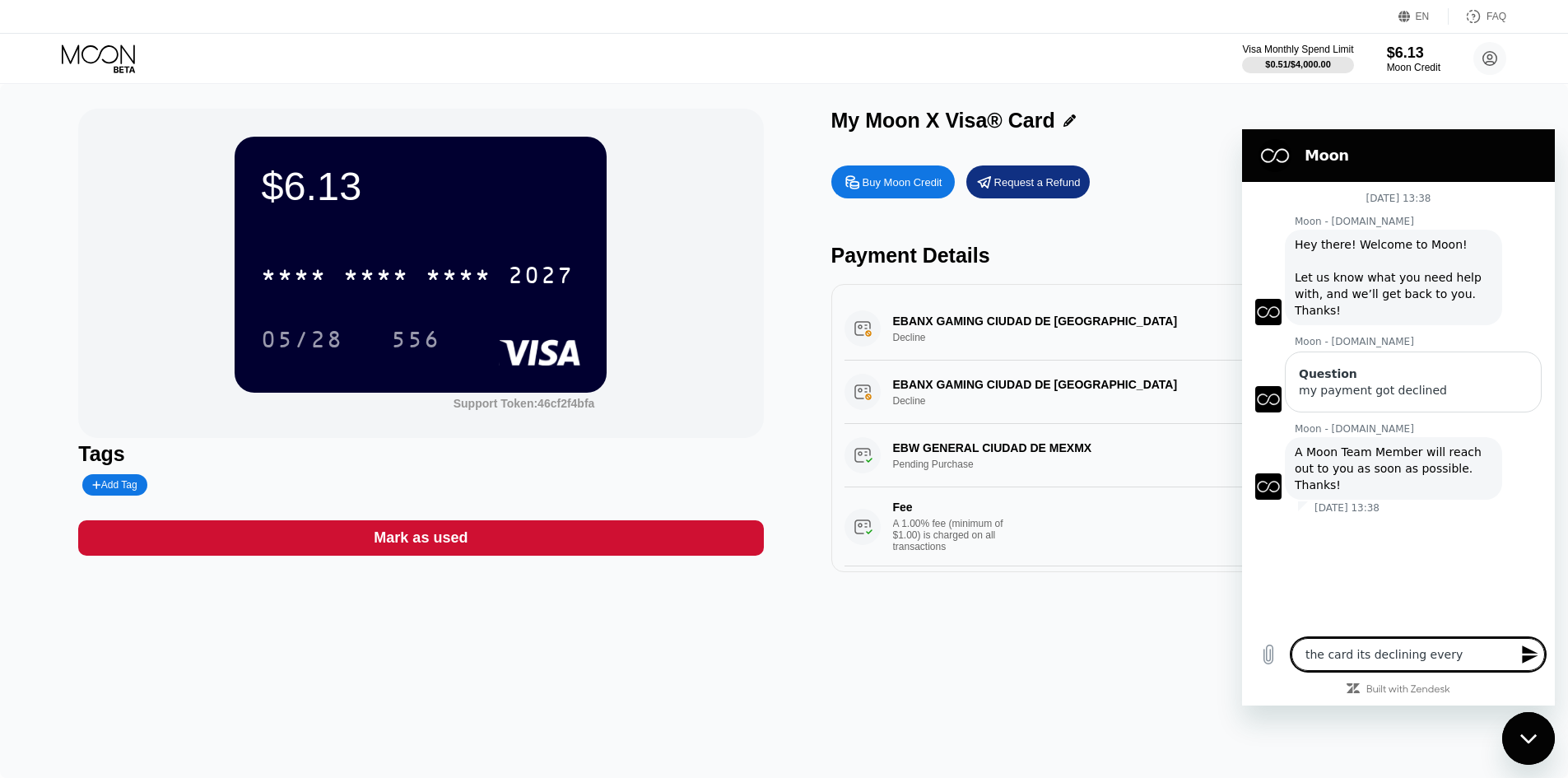
type textarea "x"
type textarea "the card its declining everyt"
type textarea "x"
type textarea "the card its declining everyt"
type textarea "x"
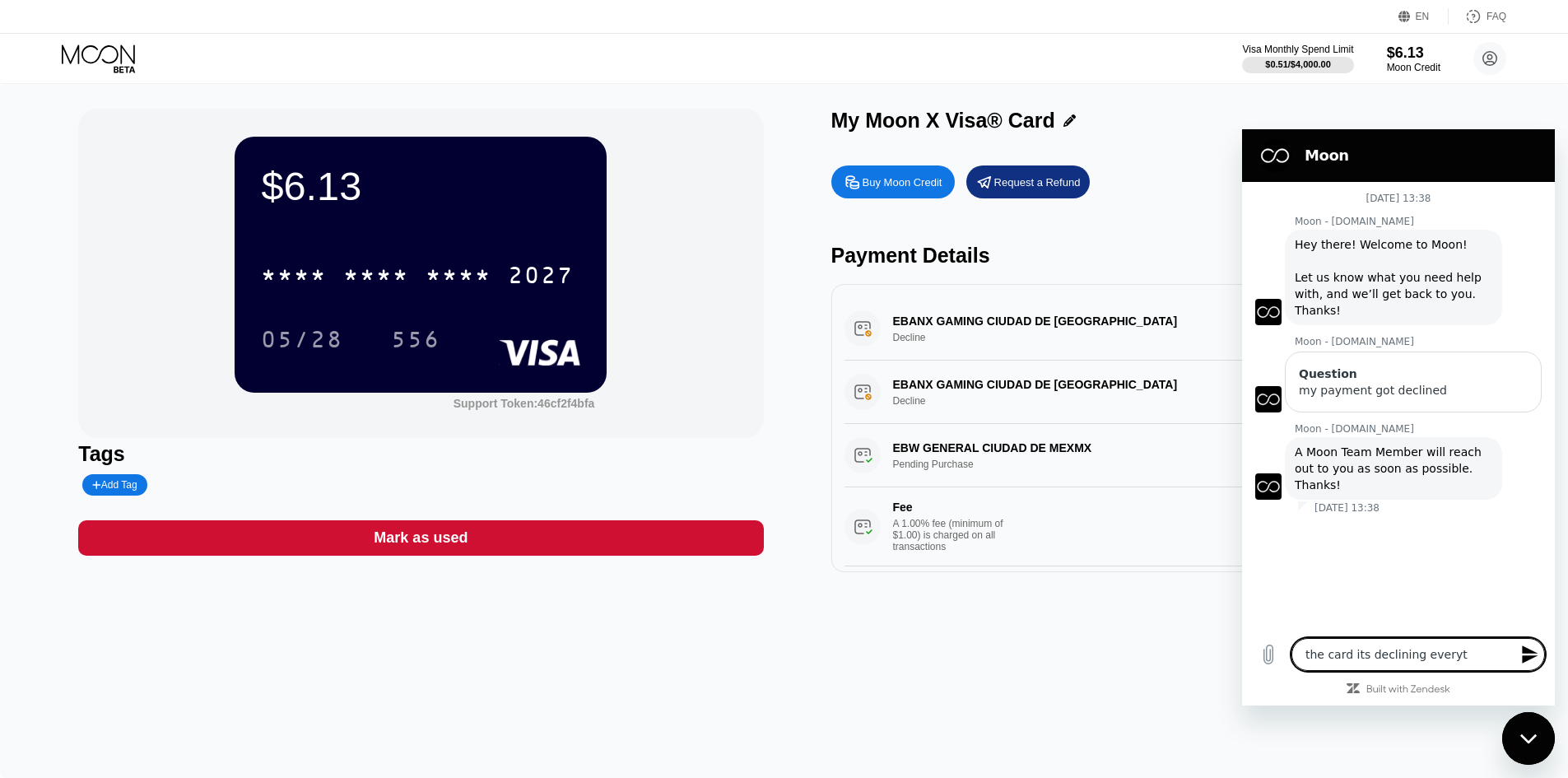
type textarea "the card its declining every"
type textarea "x"
type textarea "the card its declining every"
type textarea "x"
type textarea "the card its declining every t"
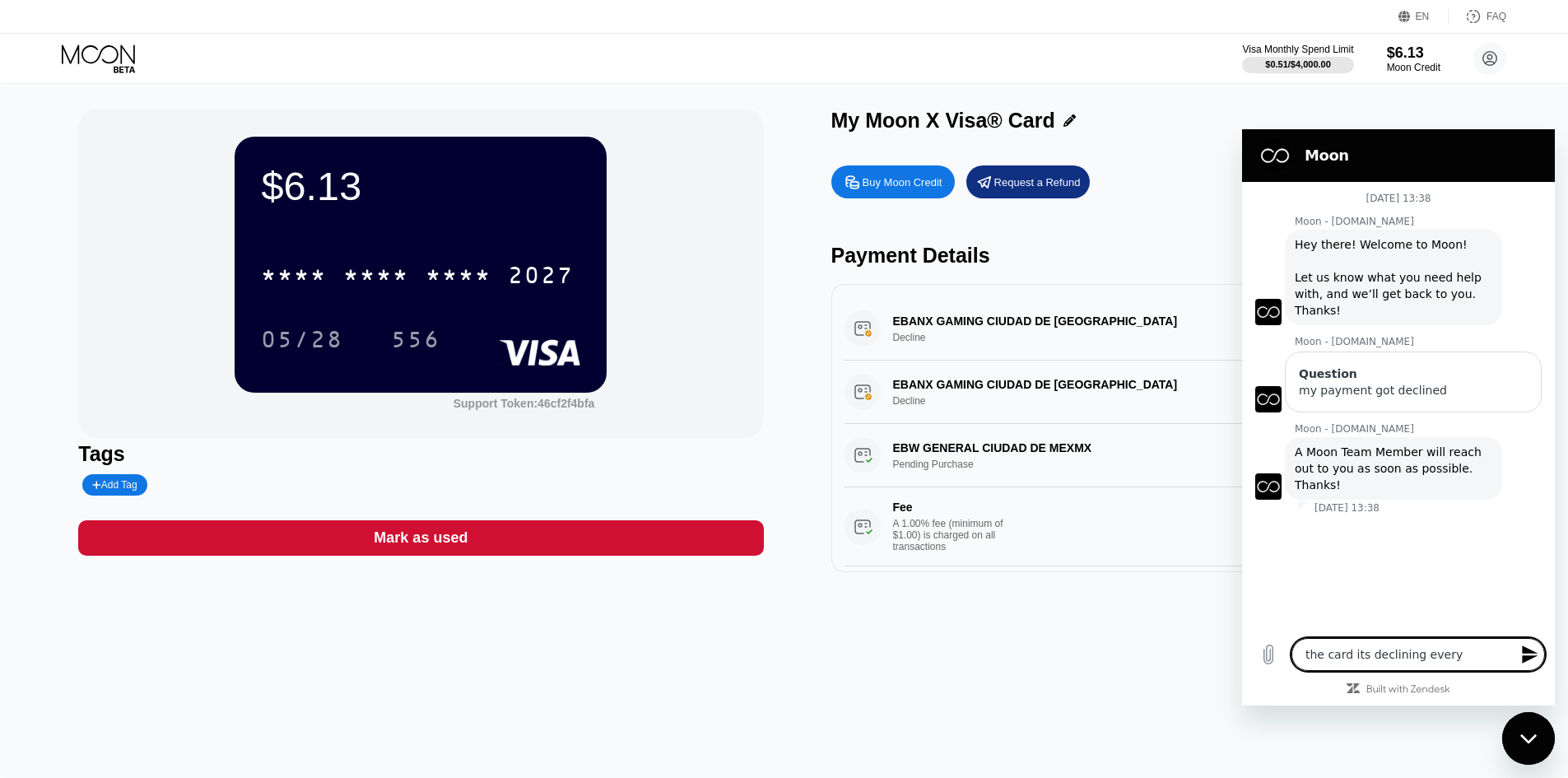
type textarea "x"
type textarea "the card its declining every ti"
type textarea "x"
type textarea "the card its declining every tim"
type textarea "x"
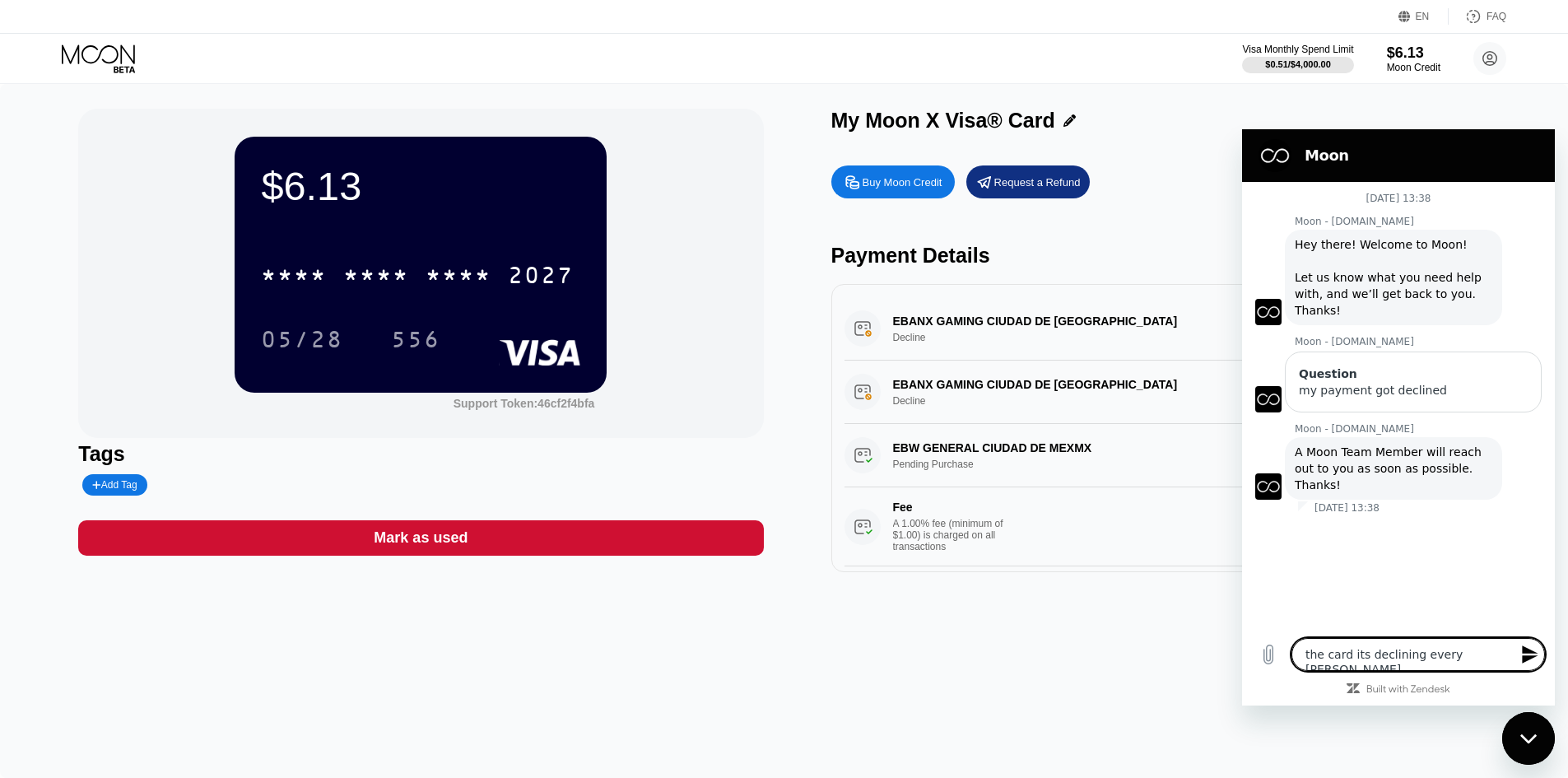
type textarea "the card its declining every time"
type textarea "x"
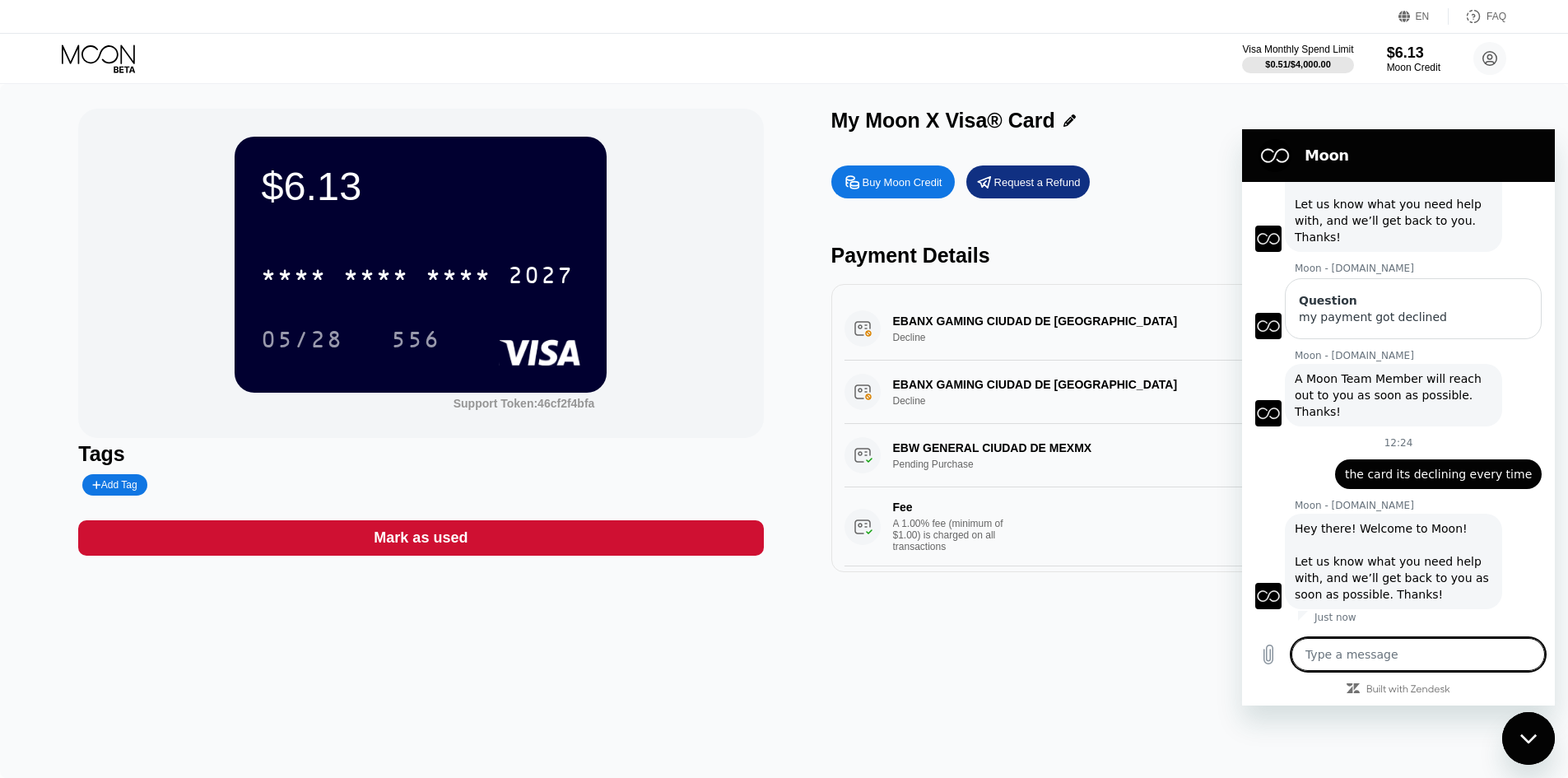
type textarea "x"
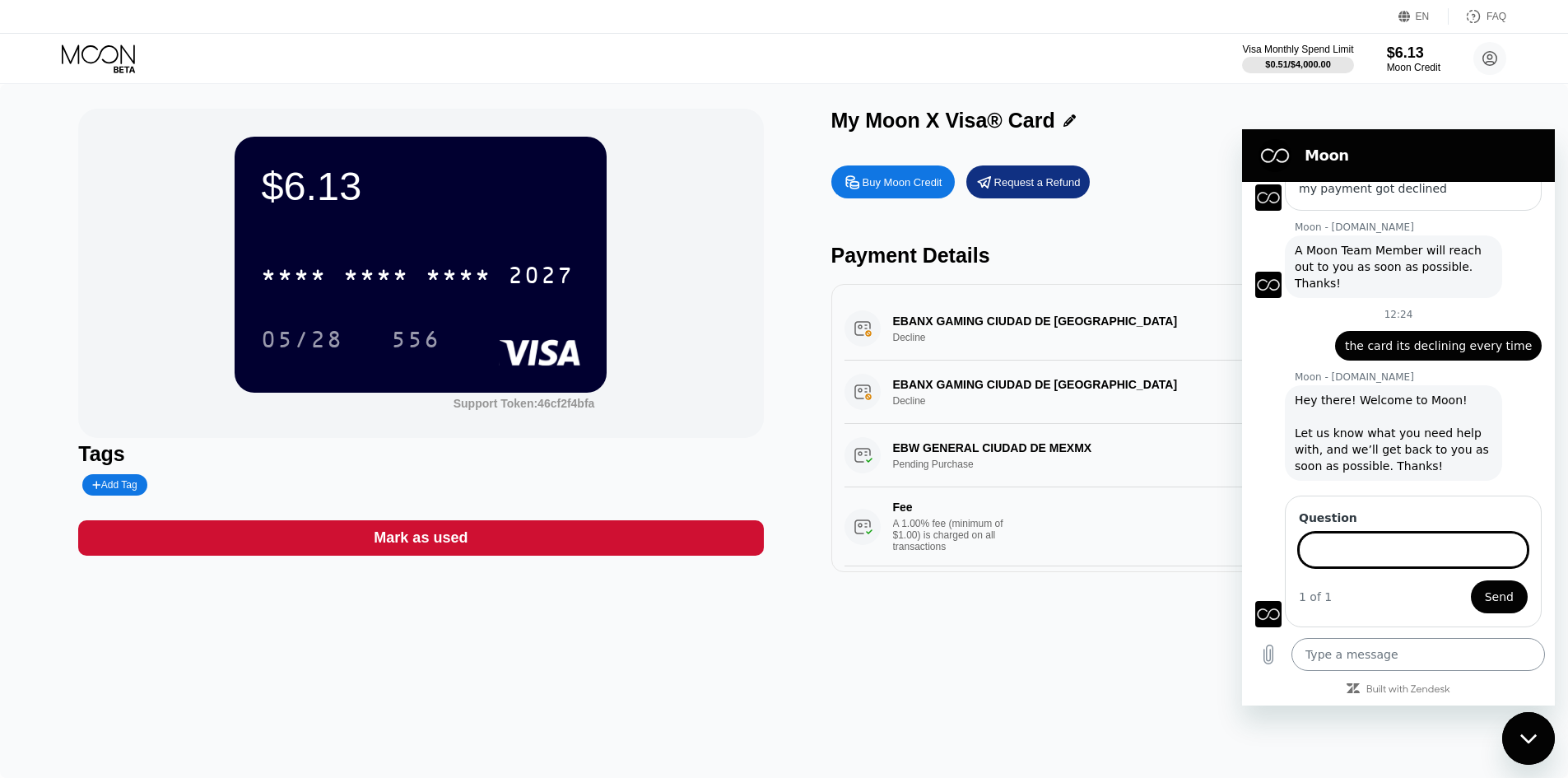
scroll to position [201, 0]
click at [1416, 341] on span "the card its declining every time" at bounding box center [1438, 347] width 187 height 13
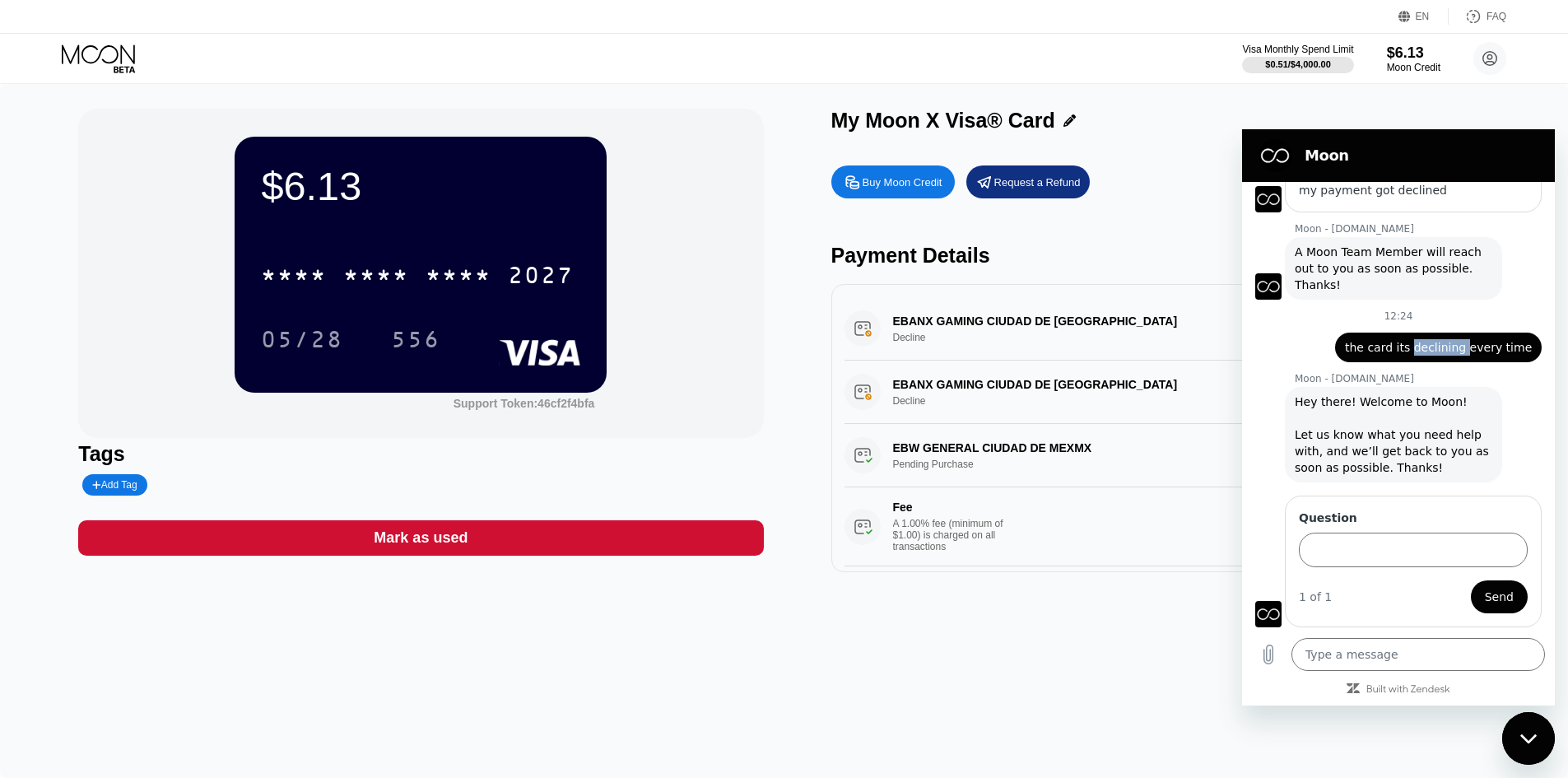
click at [1416, 341] on span "the card its declining every time" at bounding box center [1438, 347] width 187 height 13
copy span "the card its declining every time"
click at [1410, 537] on input "Question" at bounding box center [1414, 550] width 229 height 35
paste input "the card its declining every time"
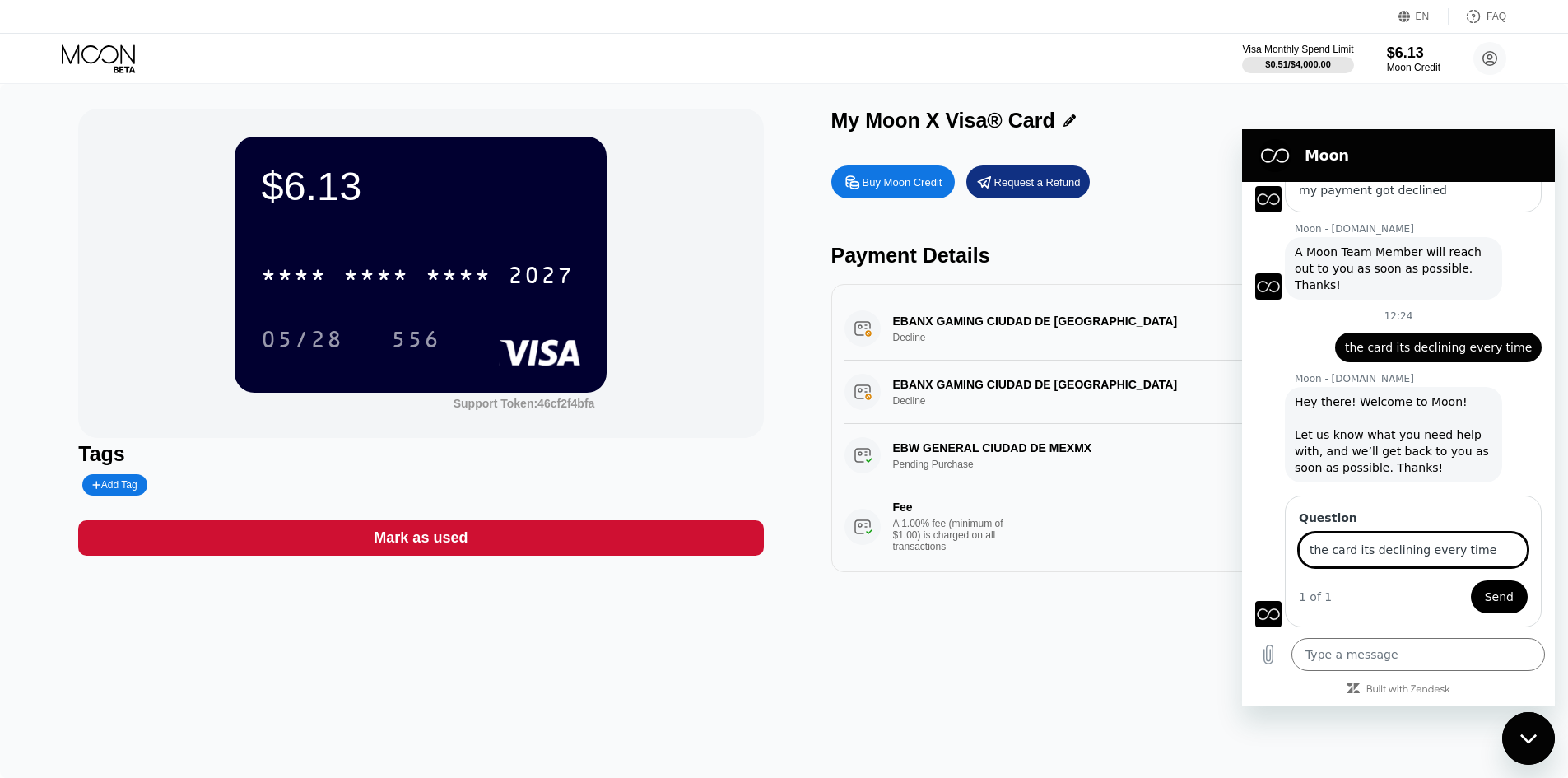
type input "the card its declining every time"
click at [1487, 597] on span "Send" at bounding box center [1500, 597] width 29 height 20
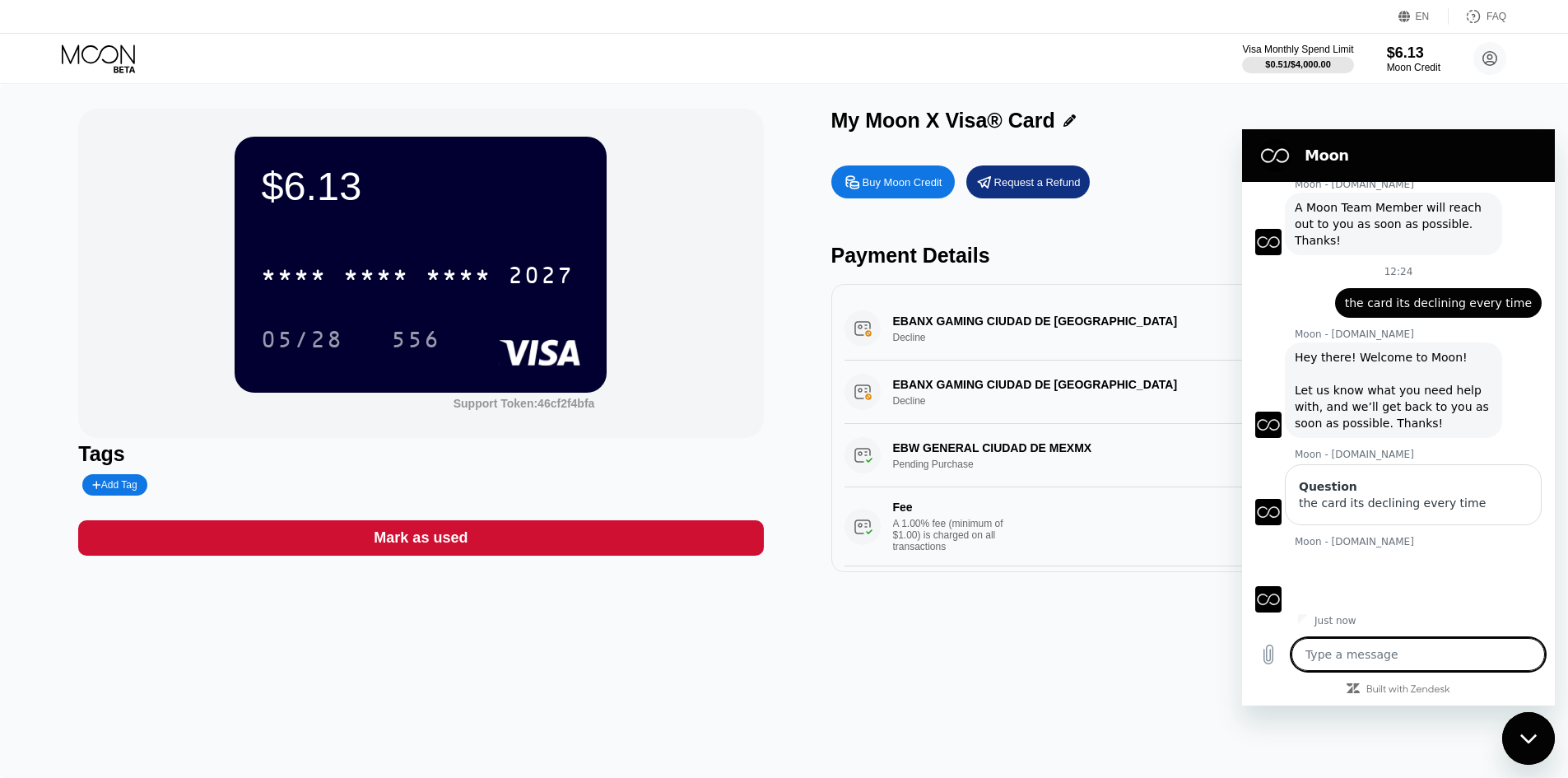
scroll to position [248, 0]
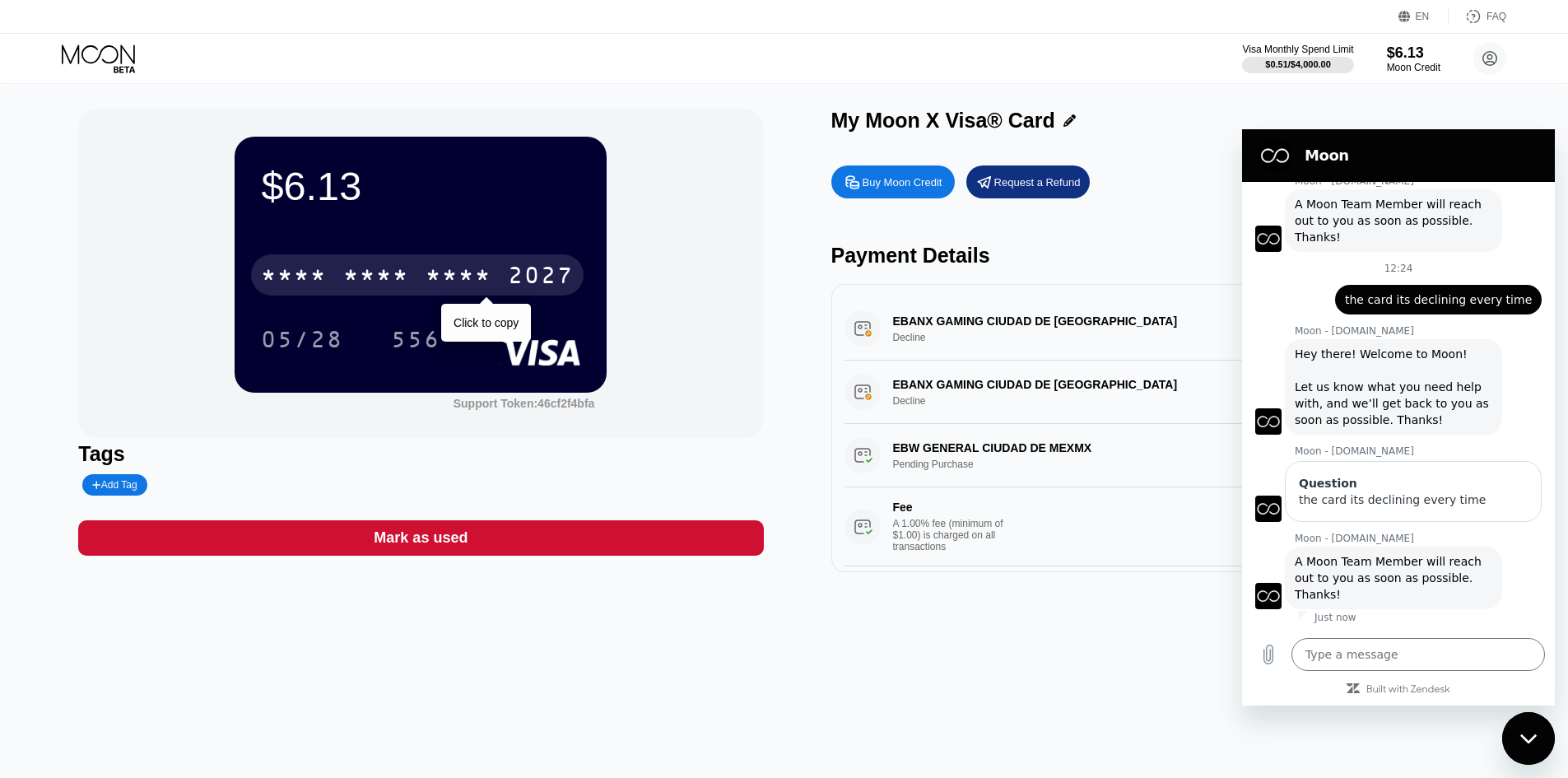
click at [445, 272] on div "* * * *" at bounding box center [459, 277] width 66 height 26
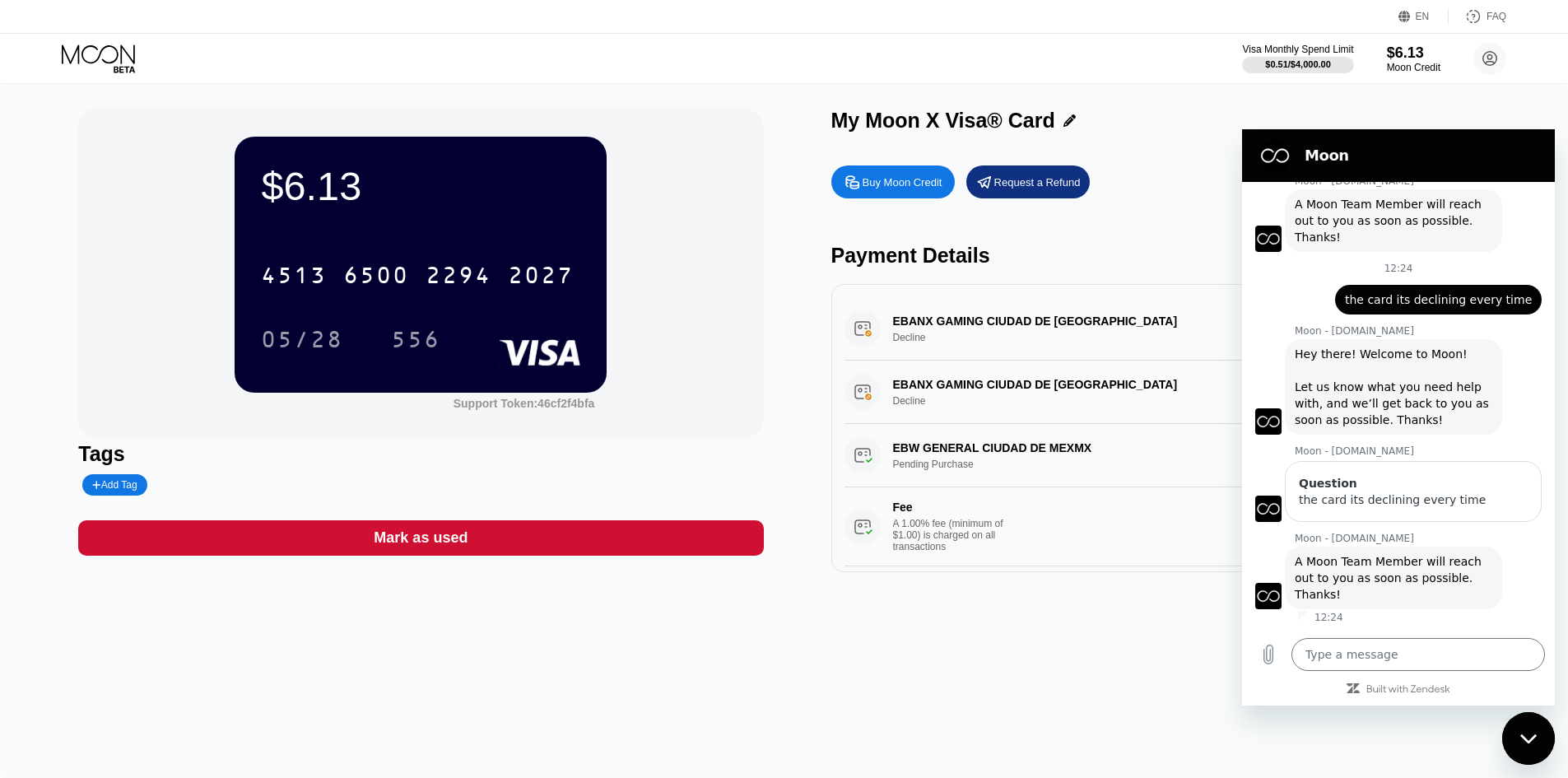
type textarea "x"
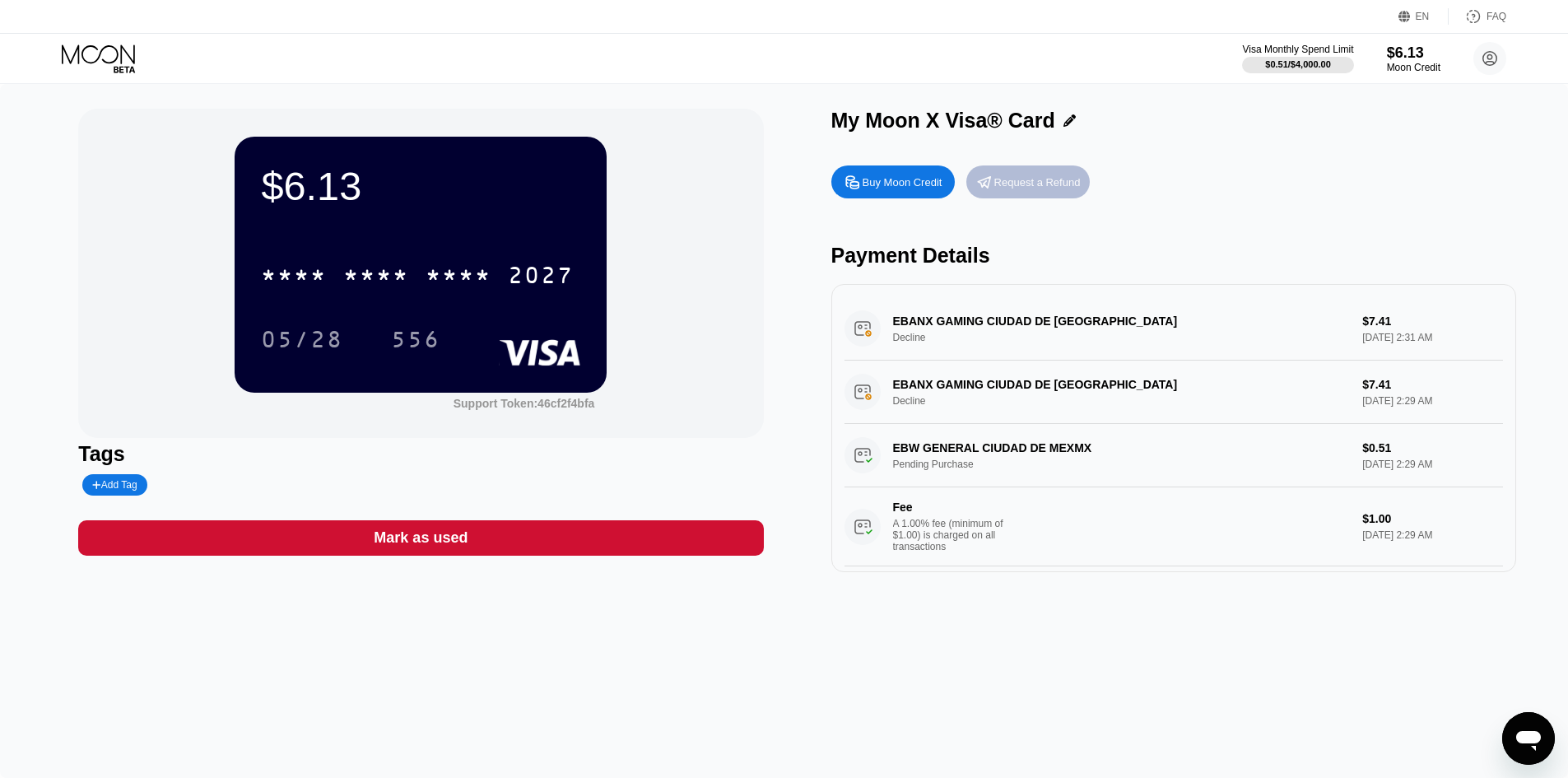
click at [1002, 190] on div "Request a Refund" at bounding box center [1037, 183] width 87 height 14
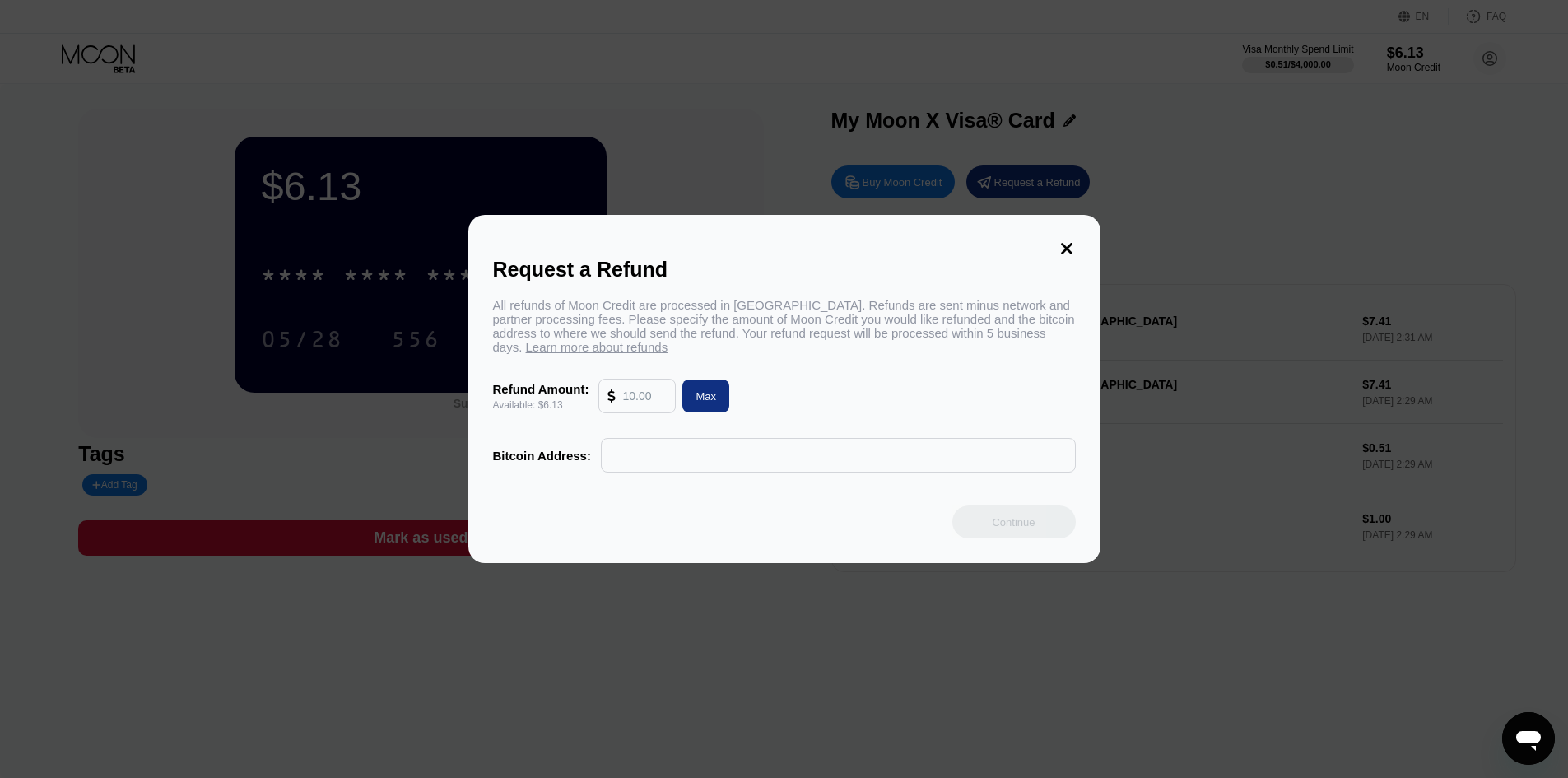
click at [643, 406] on input "text" at bounding box center [644, 396] width 45 height 33
click at [1161, 390] on div "Request a Refund All refunds of Moon Credit are processed in Bitcoin. Refunds a…" at bounding box center [784, 389] width 1568 height 348
drag, startPoint x: 1038, startPoint y: 262, endPoint x: 1063, endPoint y: 257, distance: 25.5
click at [1041, 262] on div "Request a Refund" at bounding box center [784, 269] width 583 height 24
click at [1063, 258] on div "Request a Refund" at bounding box center [784, 269] width 583 height 24
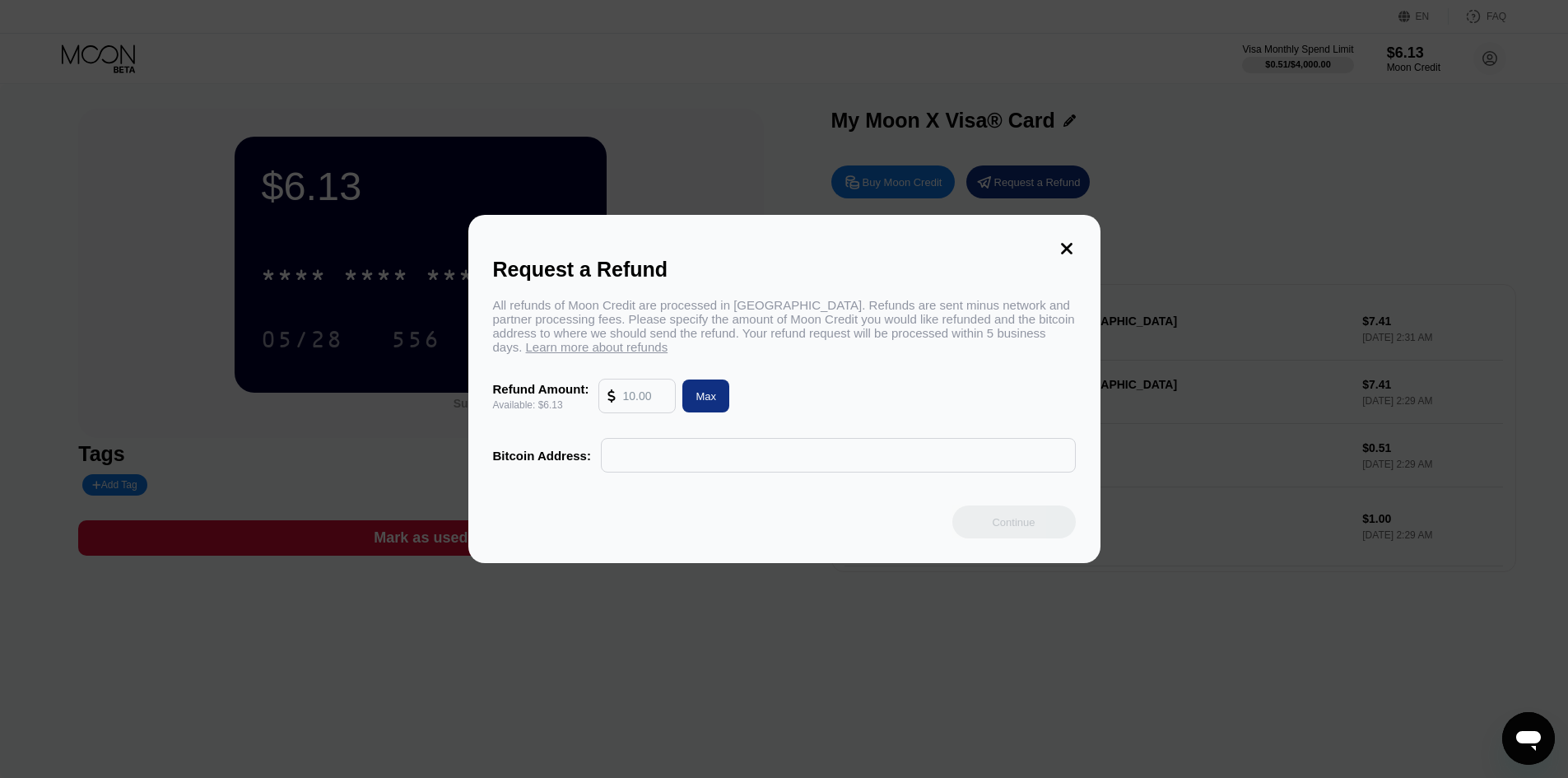
click at [1066, 244] on icon at bounding box center [1067, 249] width 18 height 18
